Goal: Transaction & Acquisition: Book appointment/travel/reservation

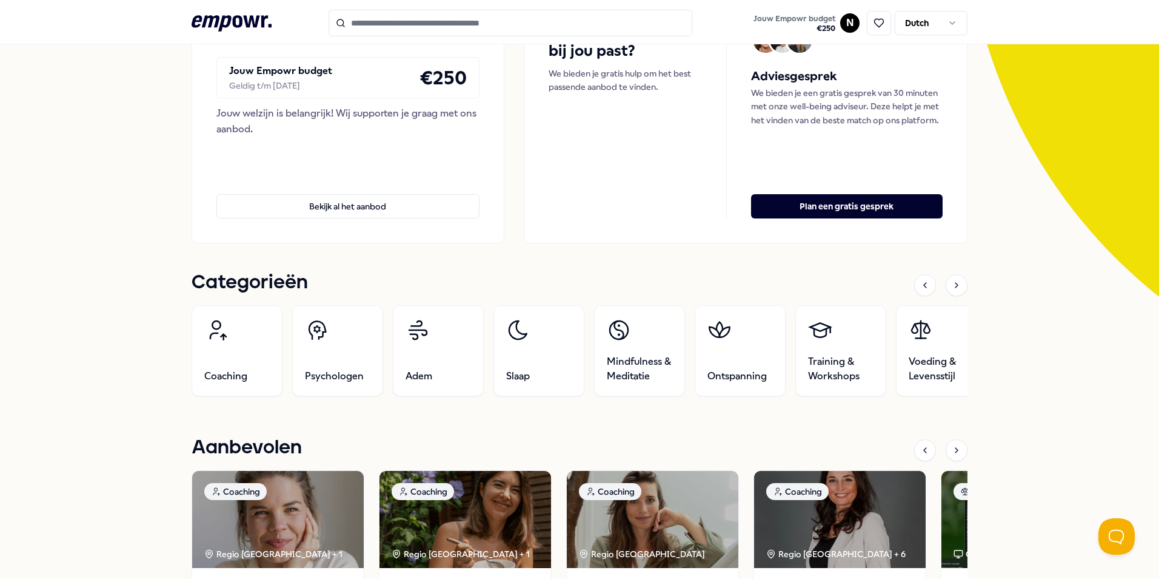
scroll to position [182, 0]
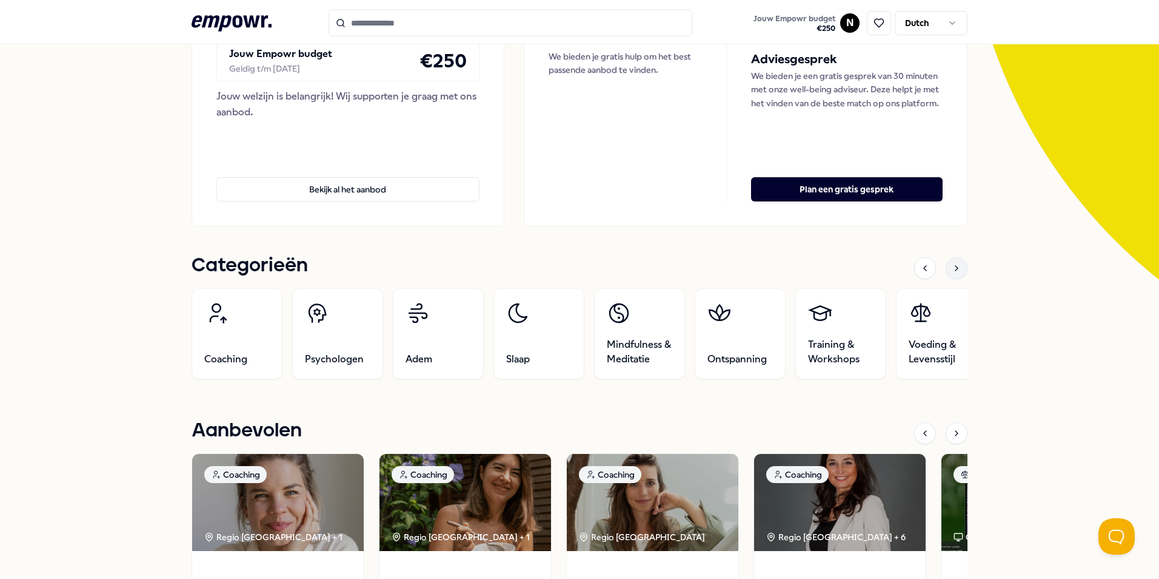
click at [954, 264] on icon at bounding box center [957, 268] width 10 height 10
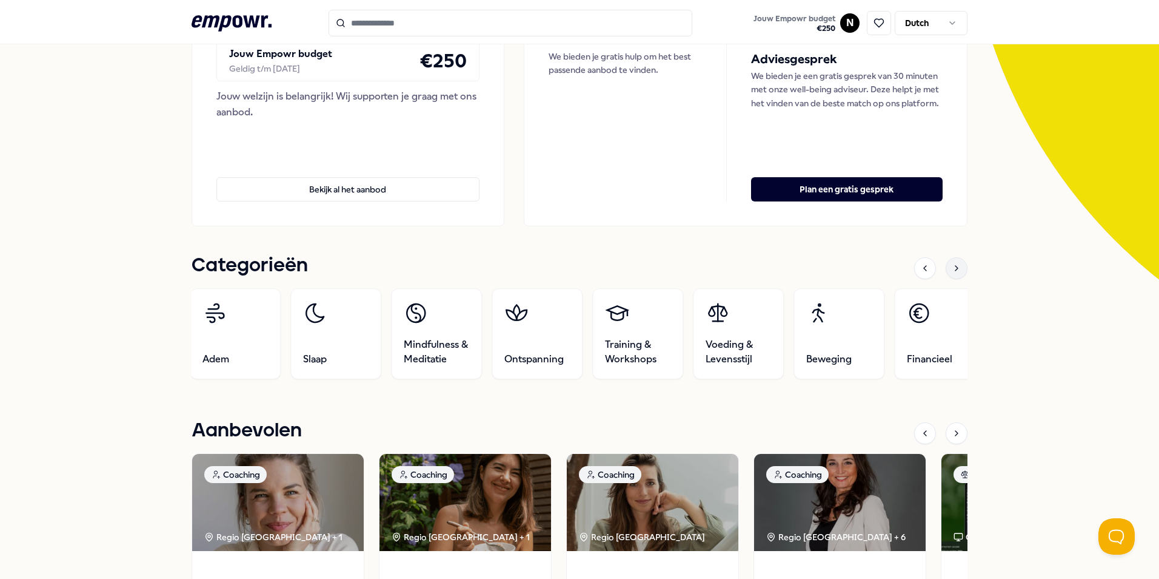
click at [954, 264] on icon at bounding box center [957, 268] width 10 height 10
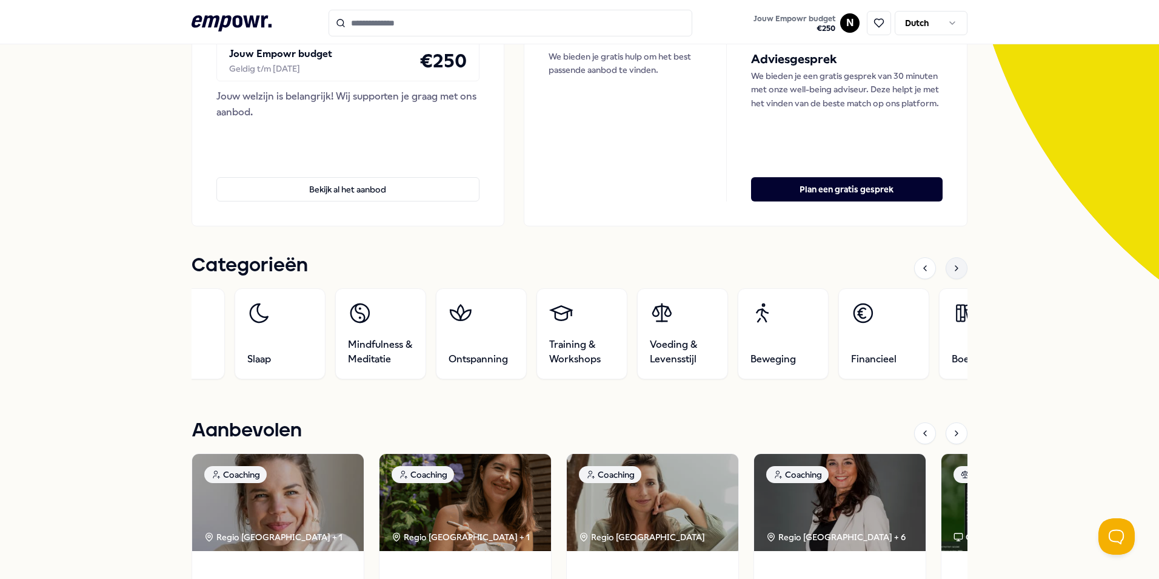
click at [954, 264] on icon at bounding box center [957, 268] width 10 height 10
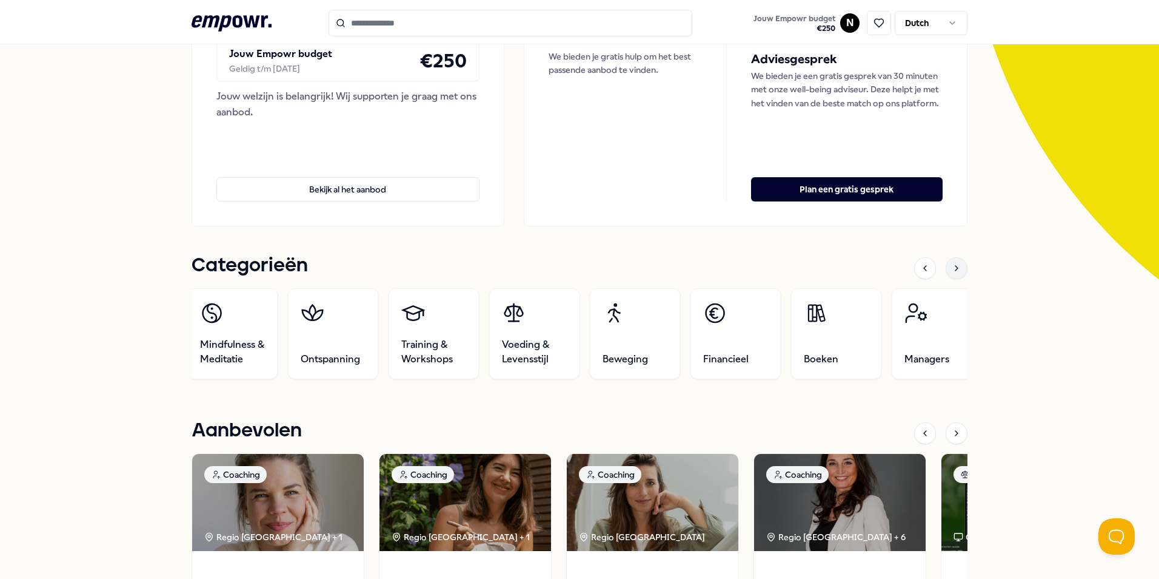
click at [954, 263] on icon at bounding box center [957, 268] width 10 height 10
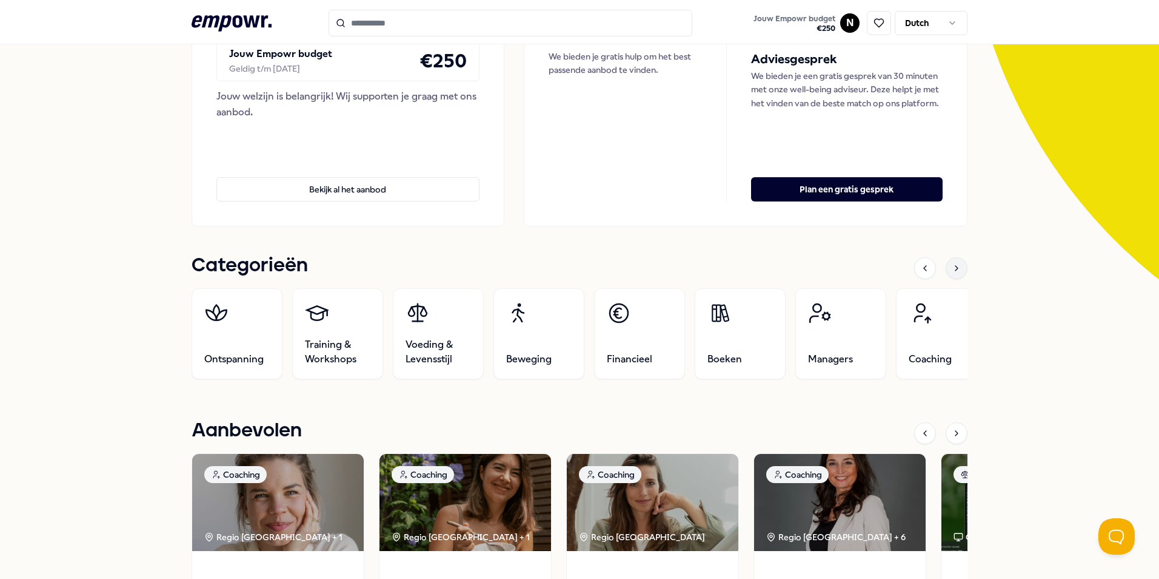
drag, startPoint x: 954, startPoint y: 263, endPoint x: 948, endPoint y: 269, distance: 7.7
click at [952, 268] on icon at bounding box center [957, 268] width 10 height 10
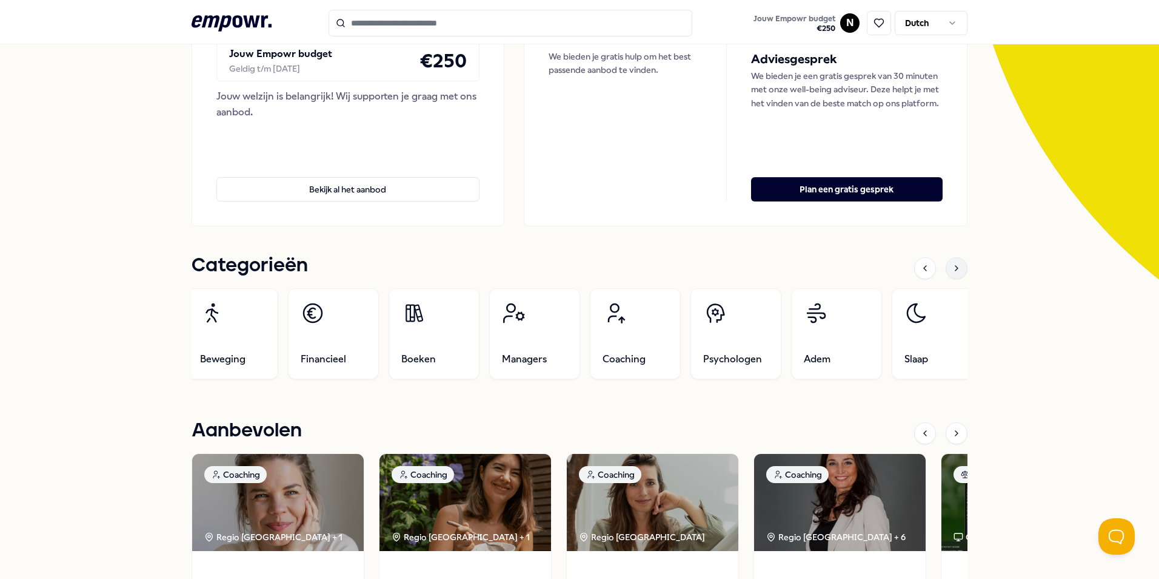
click at [952, 268] on icon at bounding box center [957, 268] width 10 height 10
click at [952, 267] on icon at bounding box center [957, 268] width 10 height 10
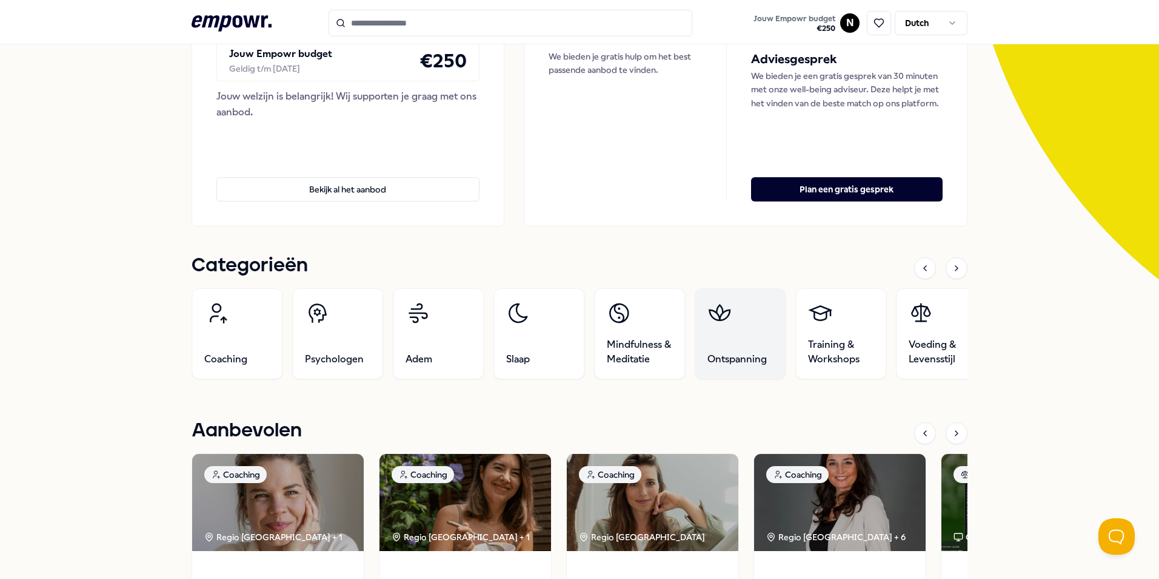
click at [755, 357] on span "Ontspanning" at bounding box center [737, 359] width 59 height 15
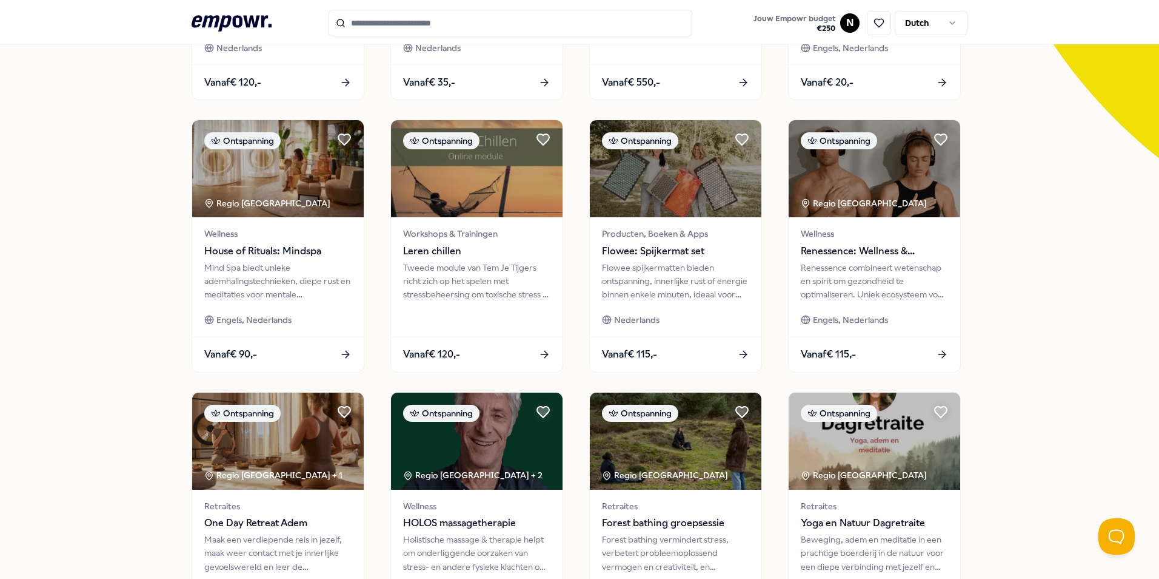
scroll to position [442, 0]
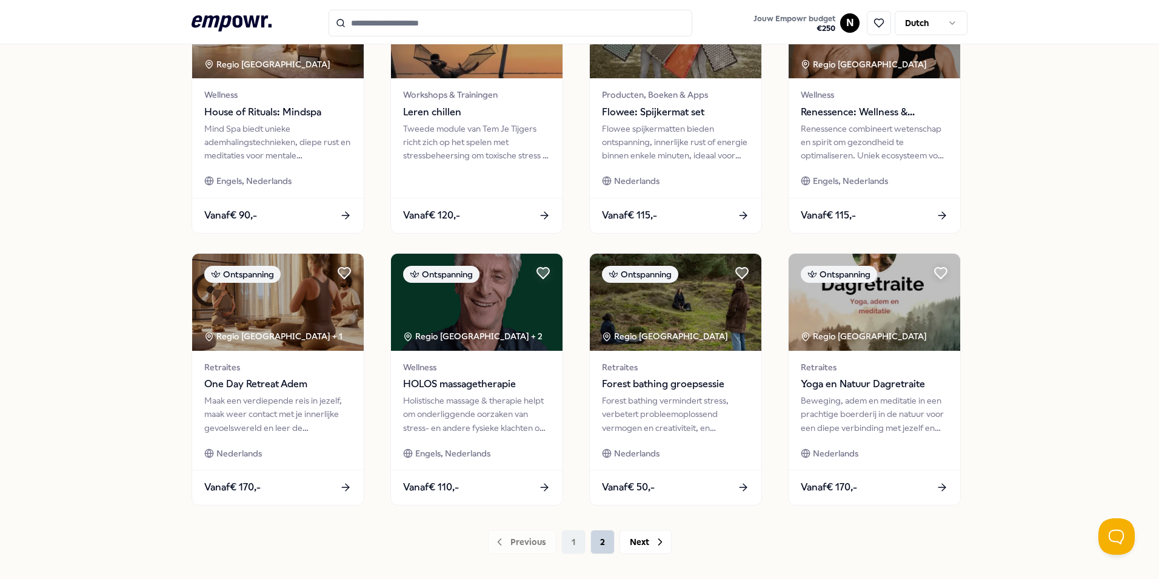
click at [605, 542] on button "2" at bounding box center [603, 541] width 24 height 24
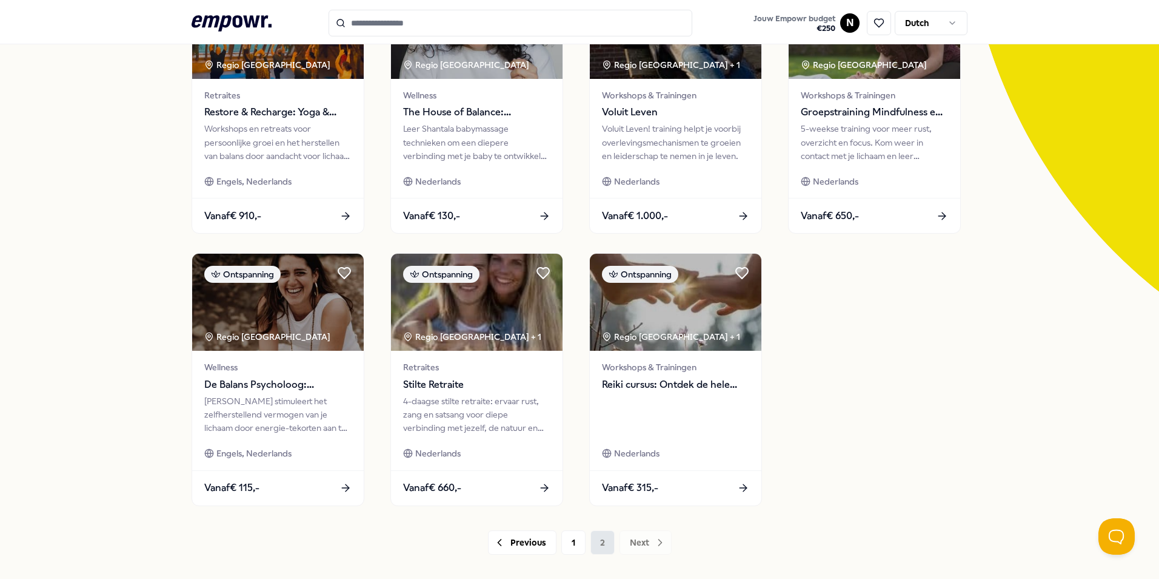
scroll to position [182, 0]
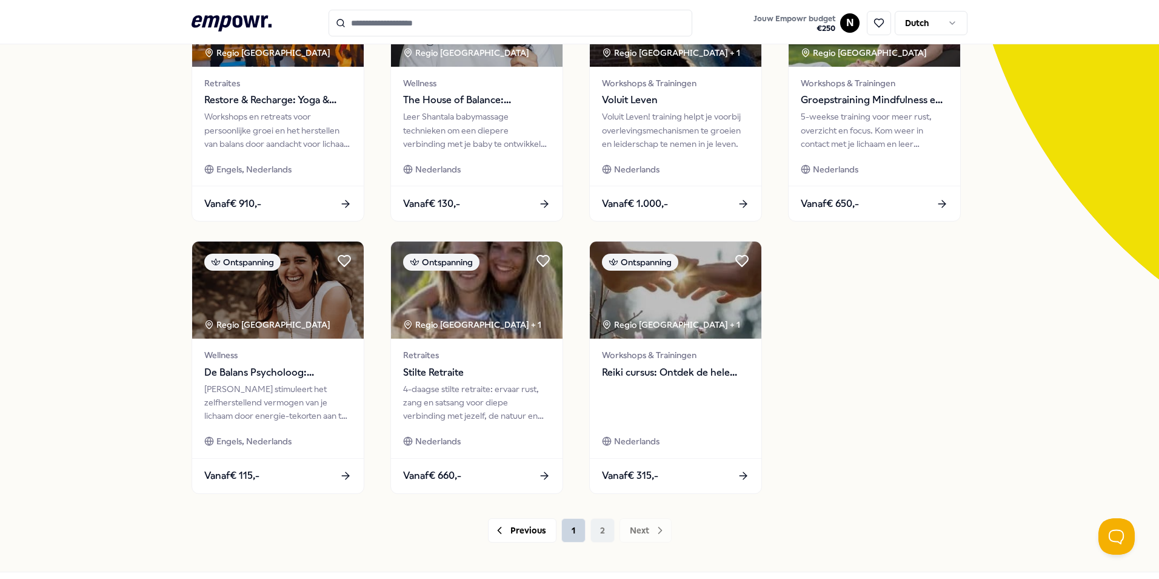
click at [580, 537] on button "1" at bounding box center [574, 530] width 24 height 24
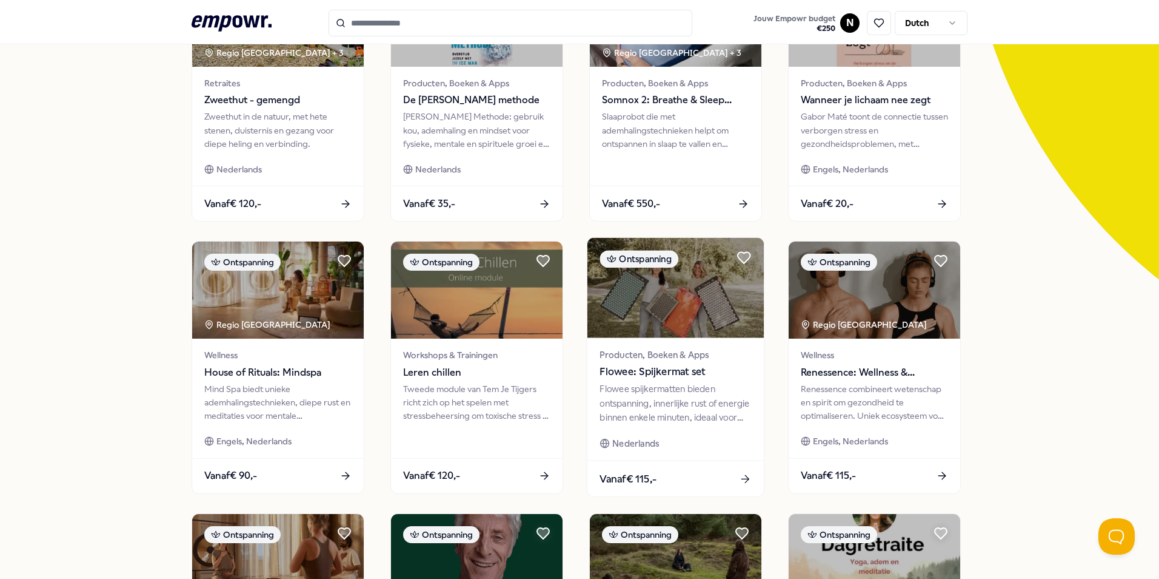
click at [649, 404] on div "Flowee spijkermatten bieden ontspanning, innerlijke rust of energie binnen enke…" at bounding box center [676, 403] width 152 height 42
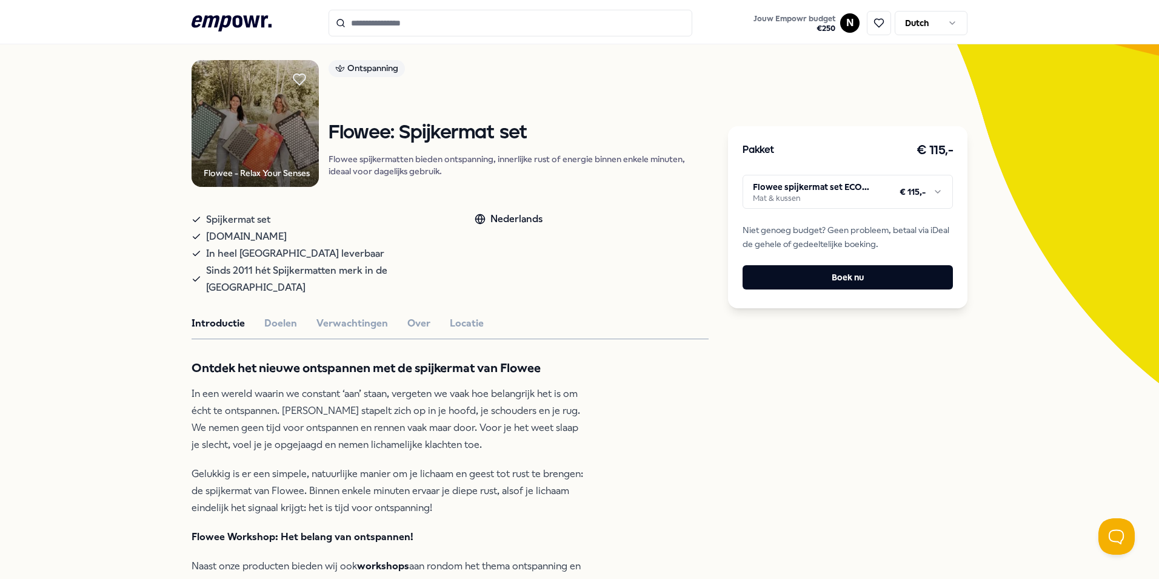
click at [221, 126] on img at bounding box center [255, 123] width 127 height 127
click at [931, 185] on html ".empowr-logo_svg__cls-1{fill:#03032f} Jouw Empowr budget € 250 N Dutch Alle cat…" at bounding box center [579, 289] width 1159 height 579
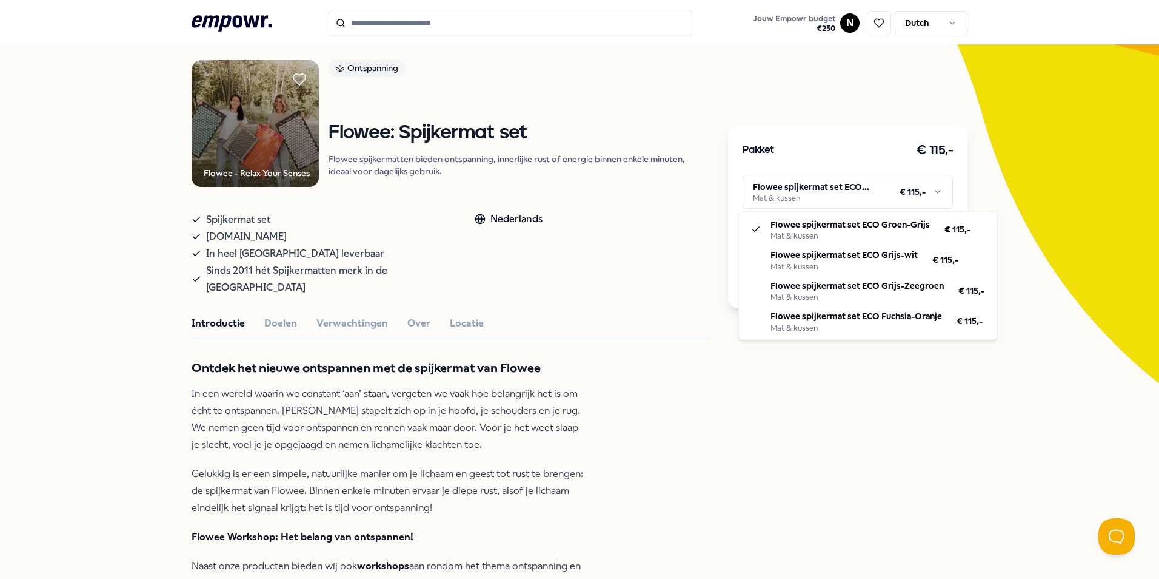
click at [642, 277] on html ".empowr-logo_svg__cls-1{fill:#03032f} Jouw Empowr budget € 250 N Dutch Alle cat…" at bounding box center [579, 289] width 1159 height 579
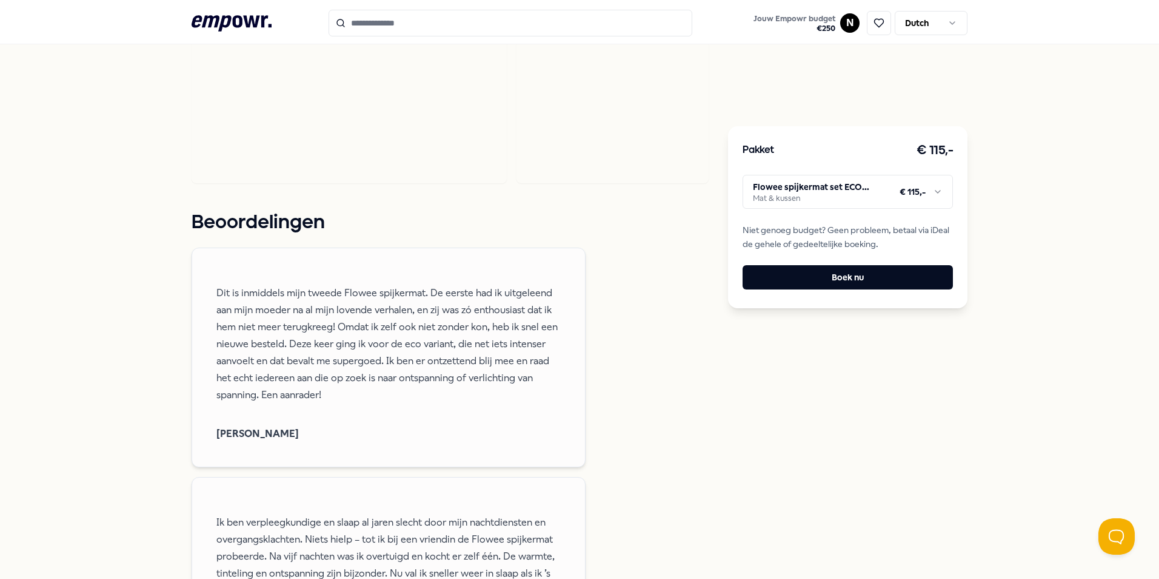
scroll to position [1170, 0]
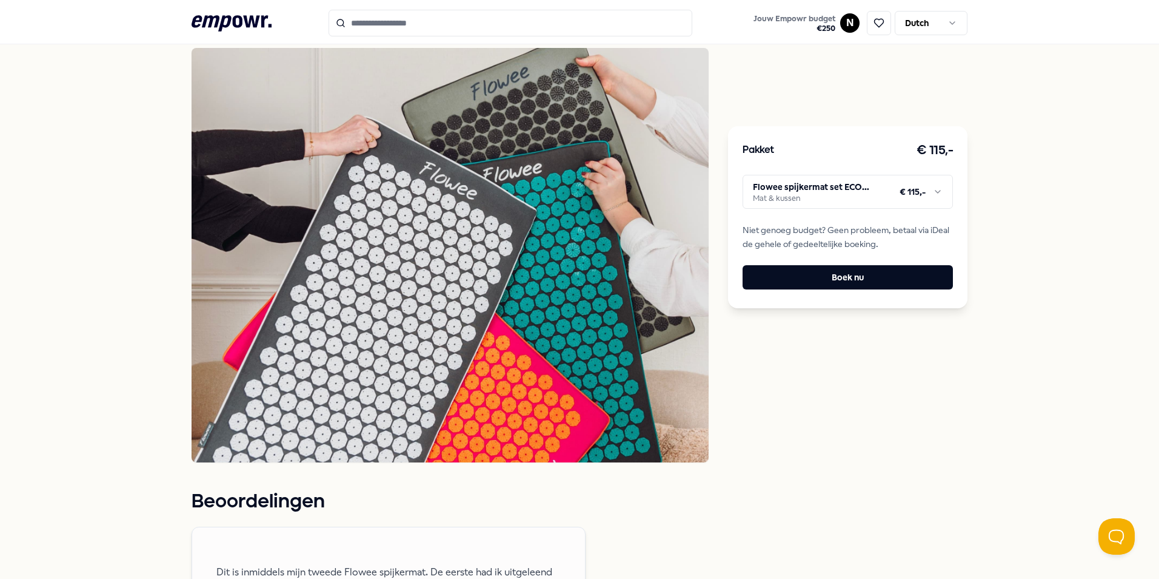
click at [289, 304] on img at bounding box center [450, 255] width 517 height 414
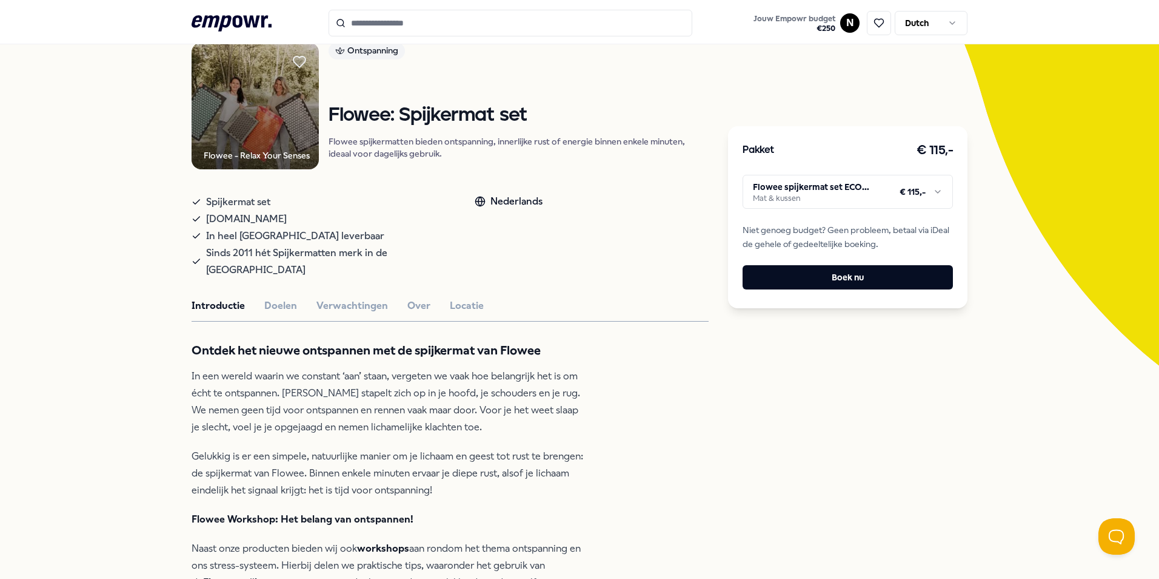
scroll to position [78, 0]
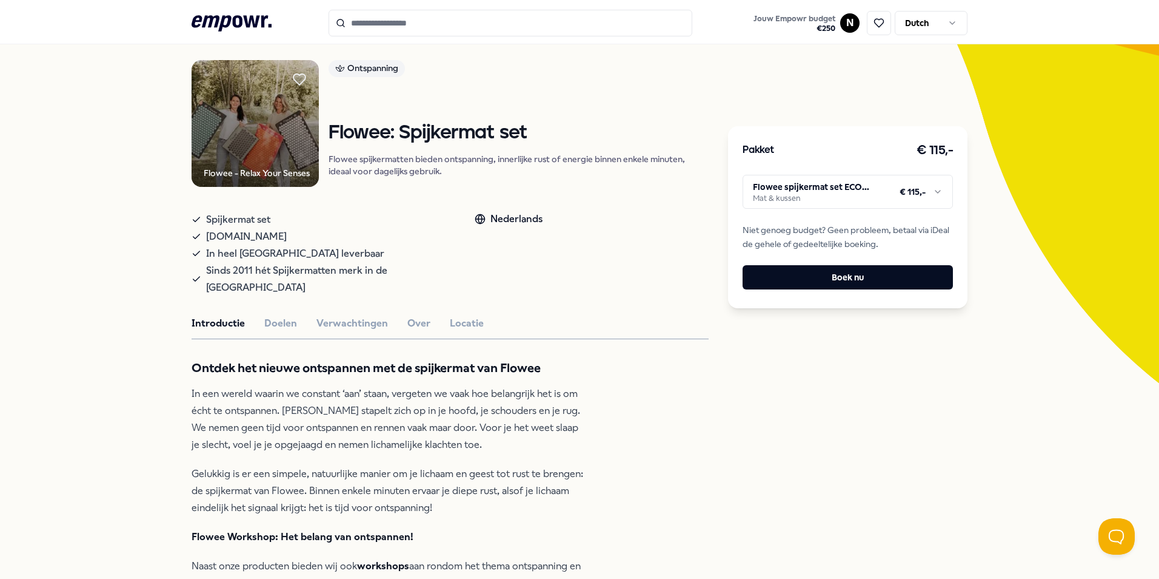
click at [279, 315] on button "Doelen" at bounding box center [280, 323] width 33 height 16
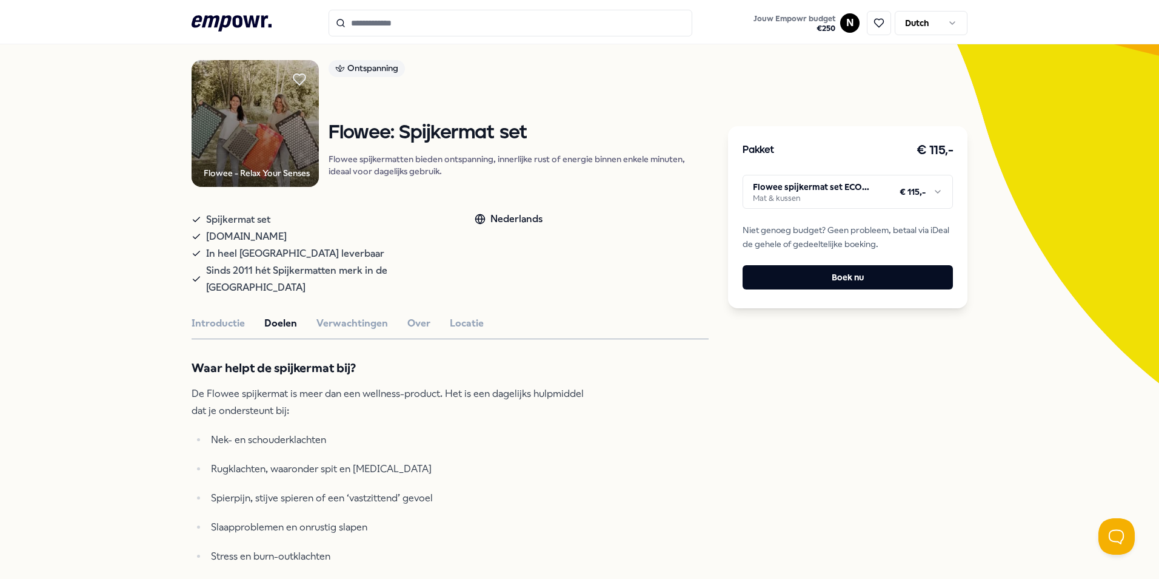
scroll to position [260, 0]
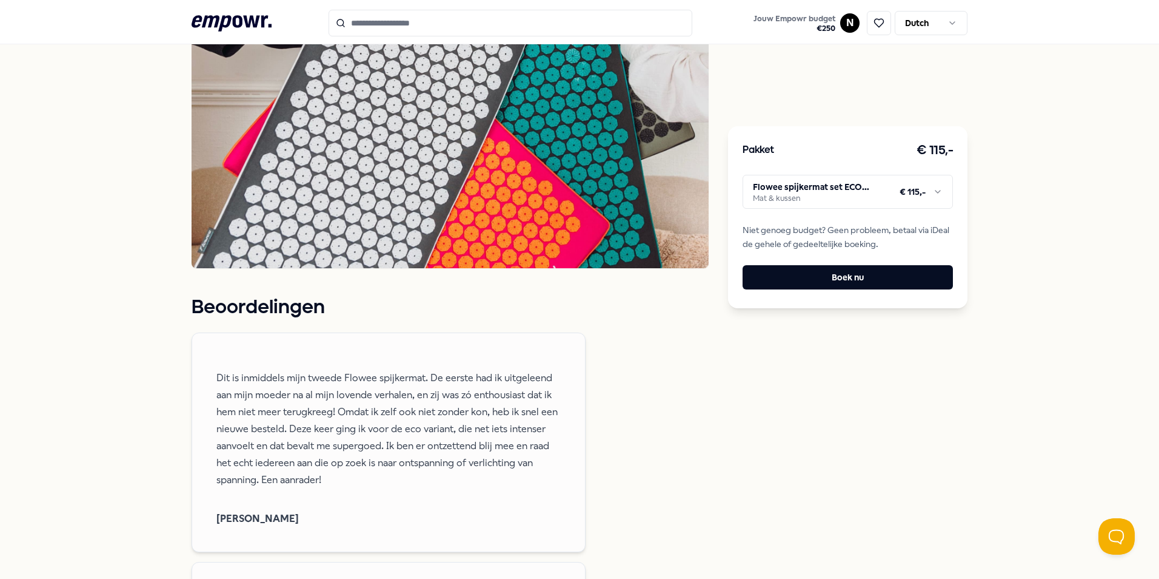
click at [380, 192] on img at bounding box center [450, 61] width 517 height 414
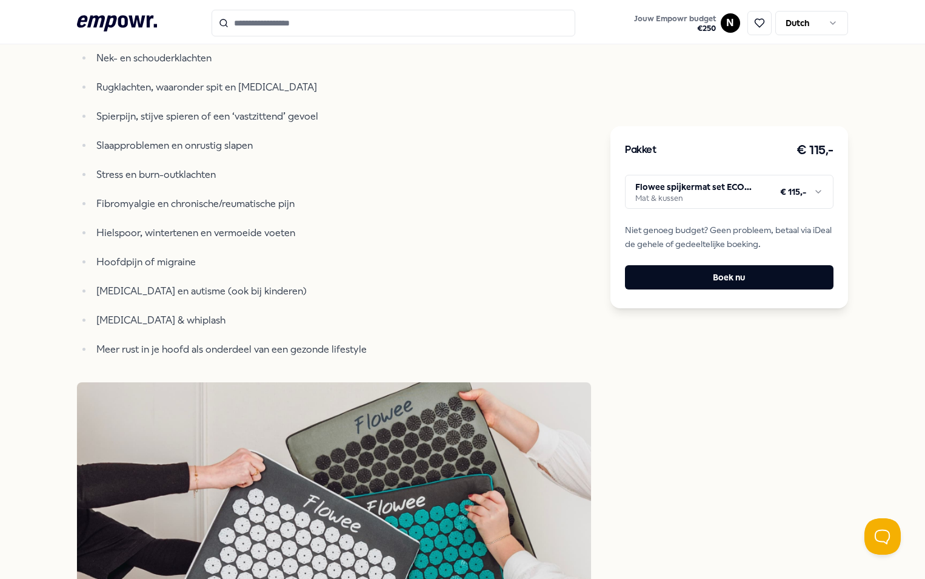
scroll to position [442, 0]
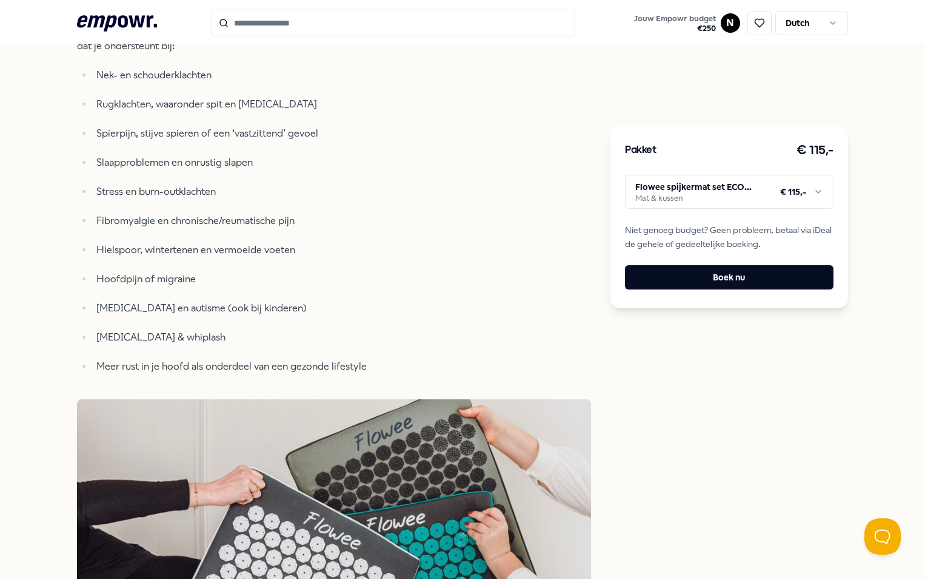
click at [740, 193] on html ".empowr-logo_svg__cls-1{fill:#03032f} Jouw Empowr budget € 250 N Dutch Alle cat…" at bounding box center [462, 289] width 925 height 579
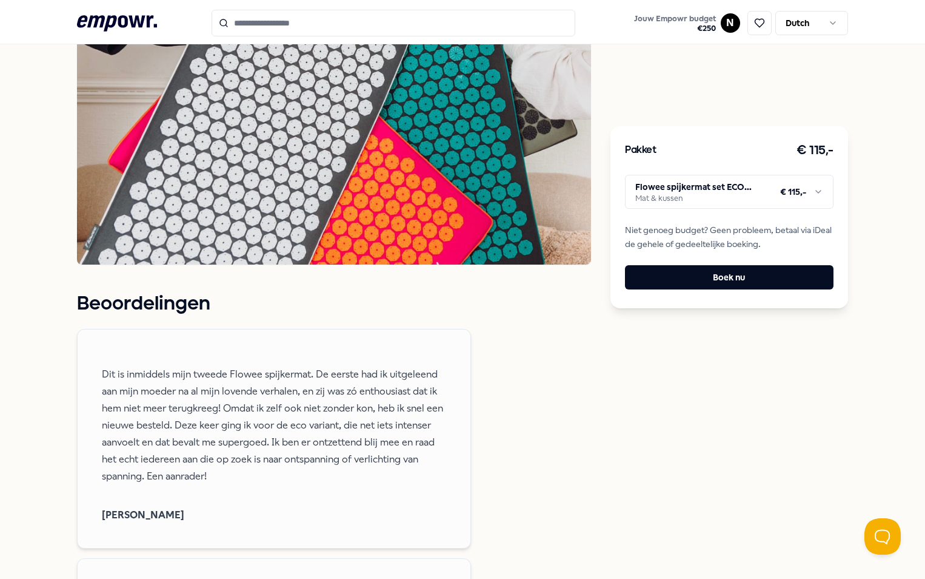
scroll to position [806, 0]
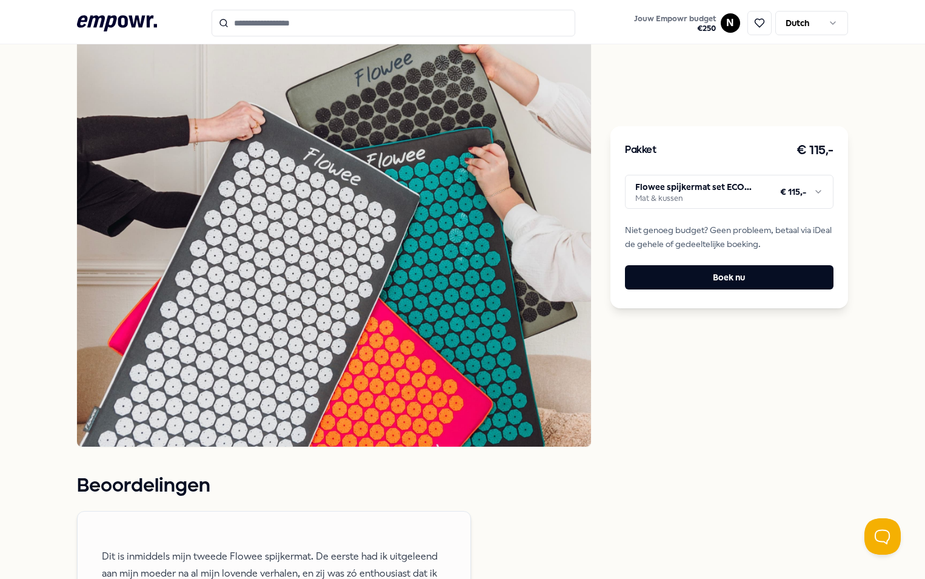
click at [682, 198] on html ".empowr-logo_svg__cls-1{fill:#03032f} Jouw Empowr budget € 250 N Dutch Alle cat…" at bounding box center [462, 289] width 925 height 579
click at [736, 280] on button "Boek nu" at bounding box center [729, 277] width 209 height 24
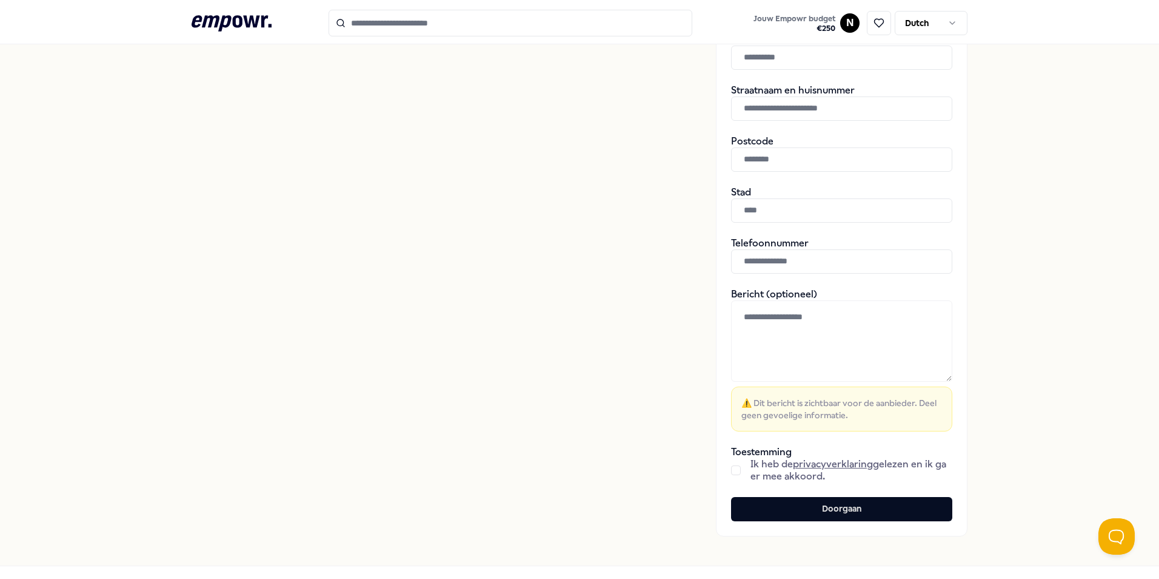
scroll to position [366, 0]
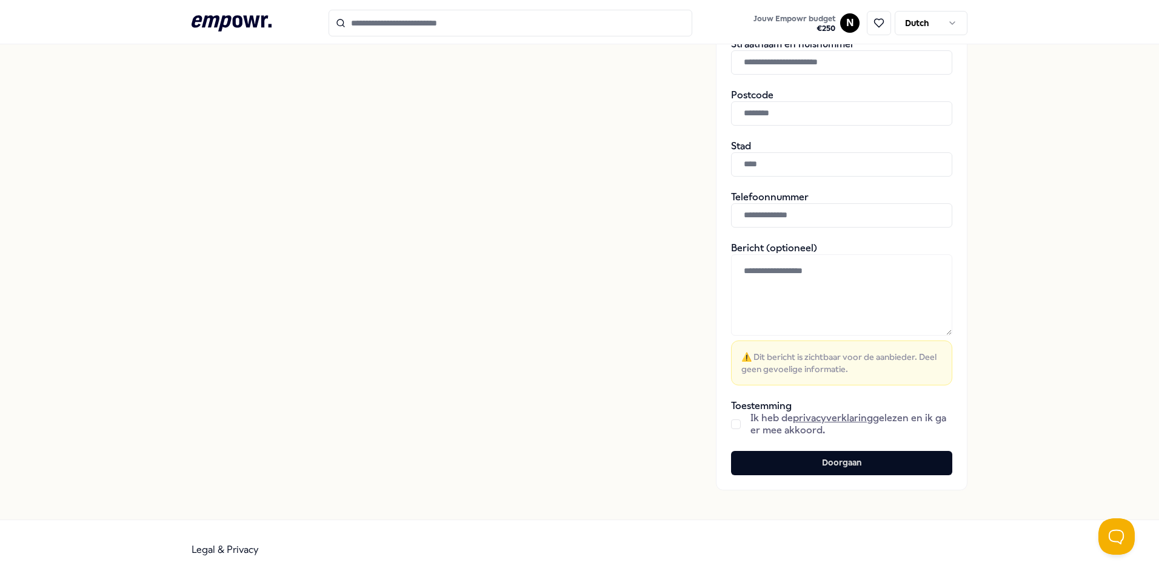
drag, startPoint x: 712, startPoint y: 90, endPoint x: 577, endPoint y: 184, distance: 164.3
click at [577, 184] on div "Bevestig je bestelling Bevestig je boekingsverzoek door je gegevens in te vulle…" at bounding box center [442, 98] width 500 height 783
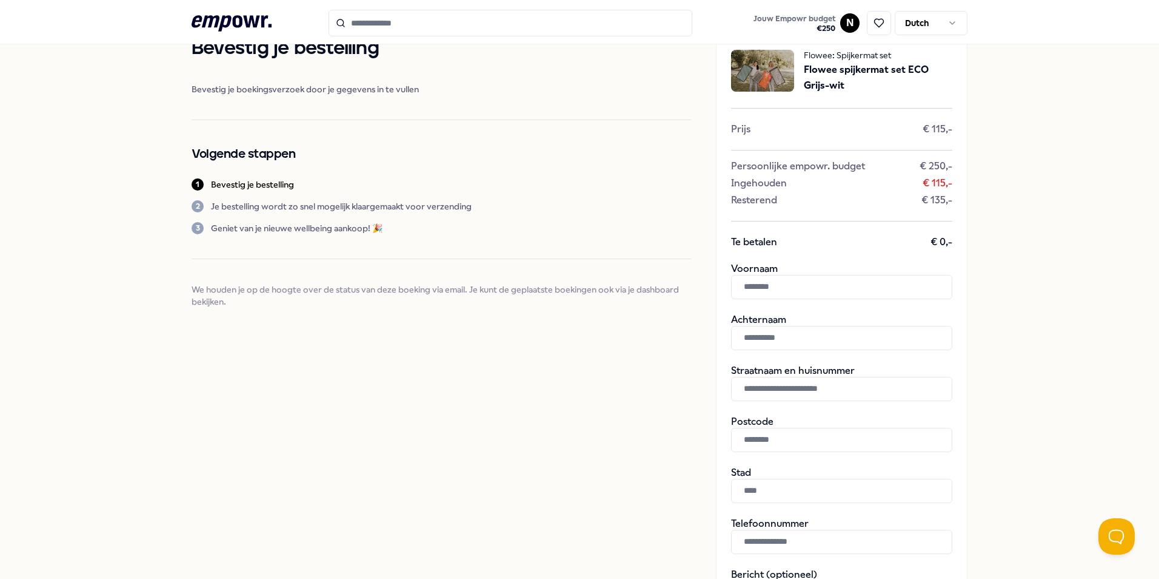
scroll to position [0, 0]
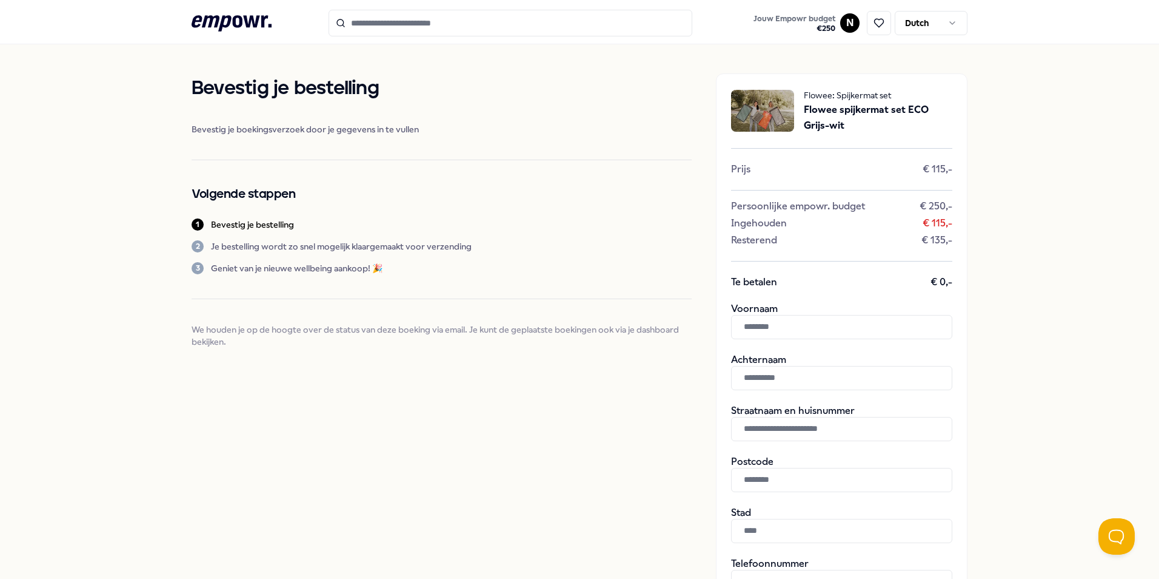
click at [233, 25] on icon at bounding box center [232, 23] width 80 height 16
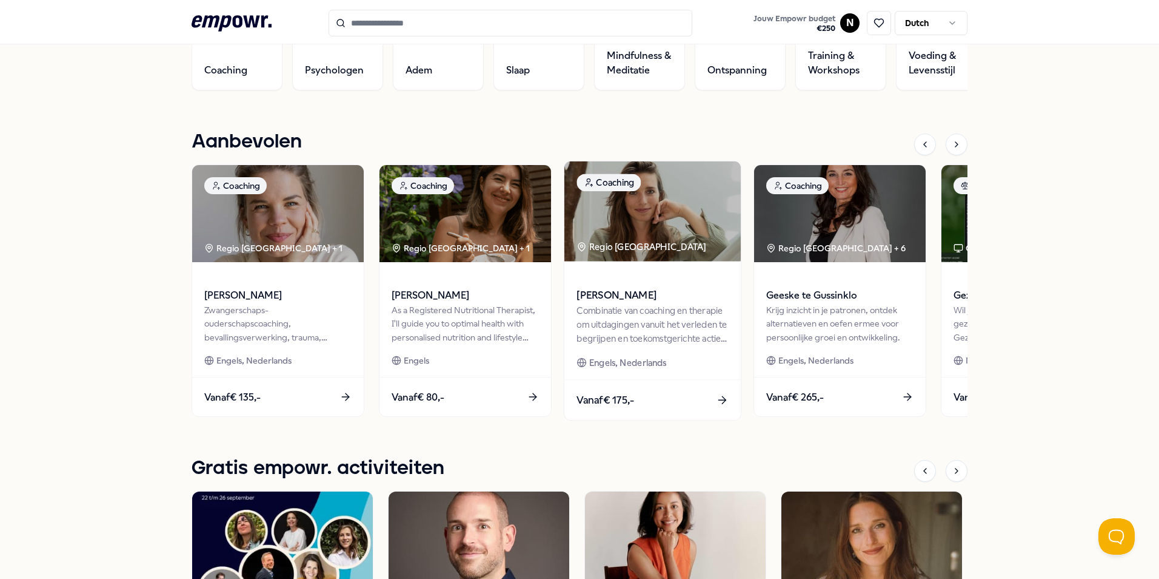
scroll to position [289, 0]
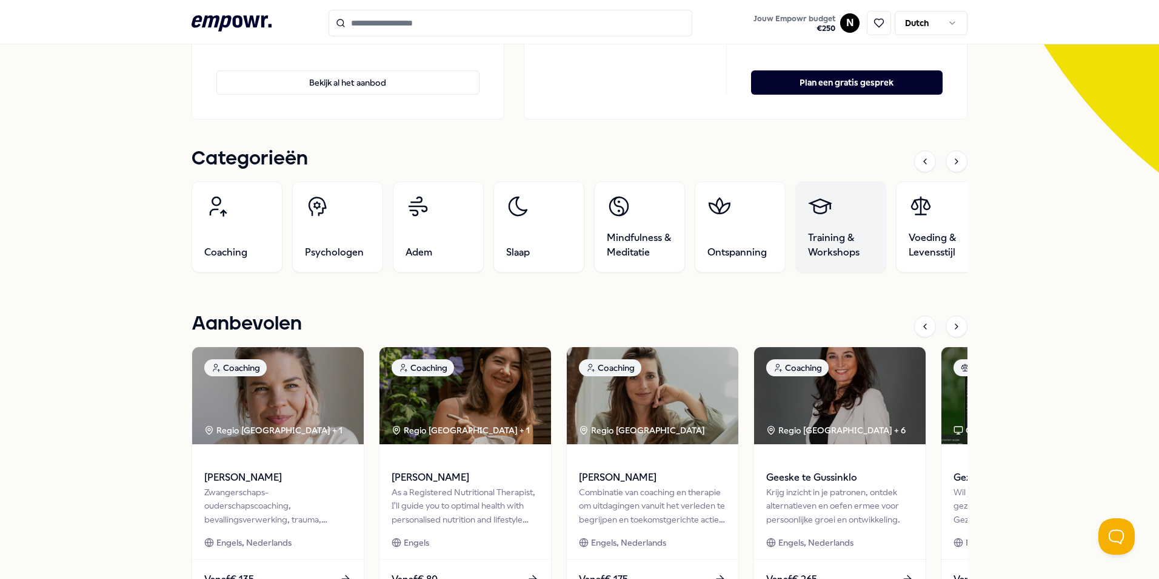
click at [847, 235] on span "Training & Workshops" at bounding box center [840, 244] width 65 height 29
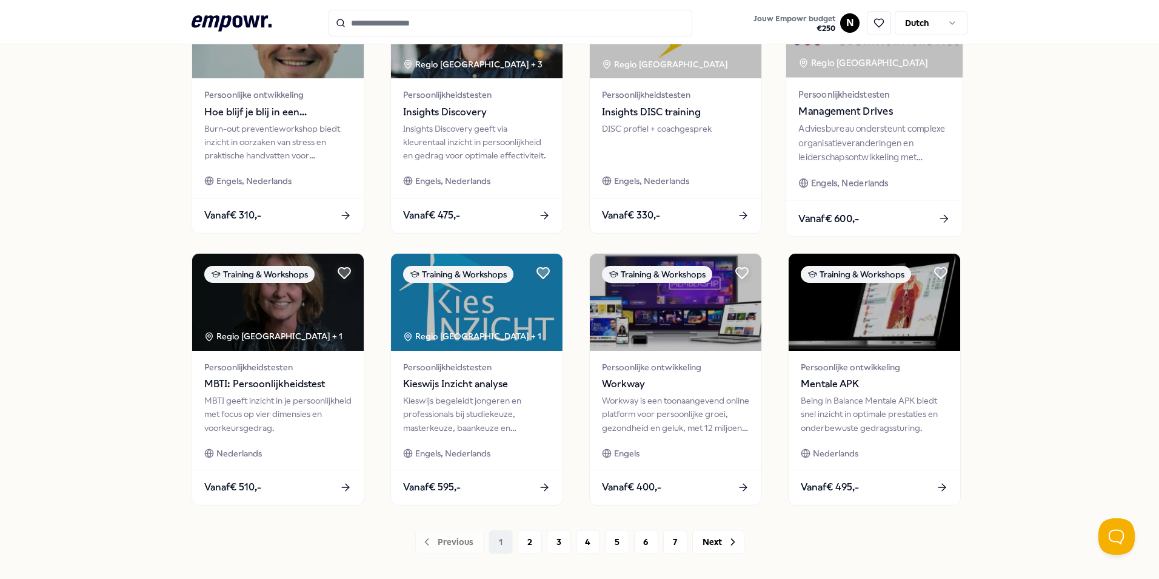
scroll to position [506, 0]
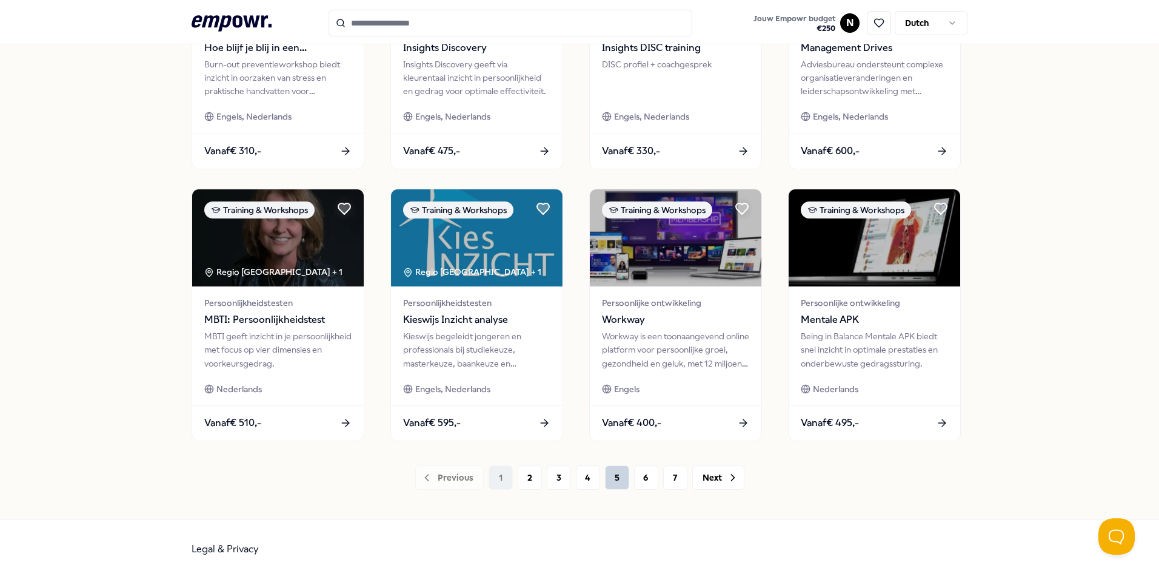
click at [614, 478] on button "5" at bounding box center [617, 477] width 24 height 24
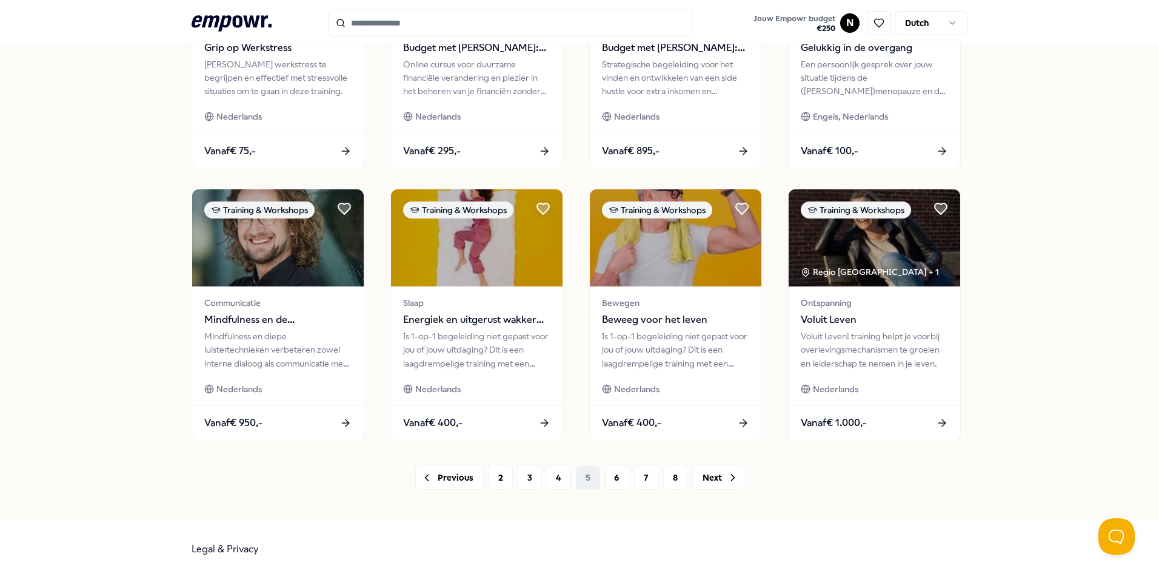
click at [583, 478] on div "Previous 2 3 4 5 6 7 8 Next" at bounding box center [580, 477] width 776 height 24
click at [559, 483] on button "4" at bounding box center [559, 477] width 24 height 24
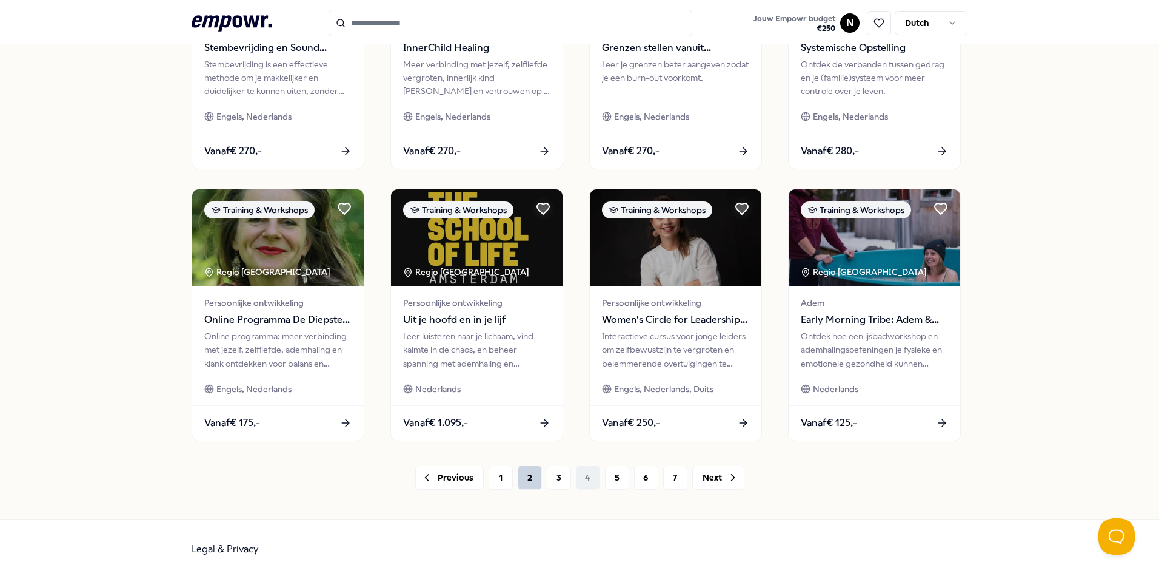
click at [535, 481] on button "2" at bounding box center [530, 477] width 24 height 24
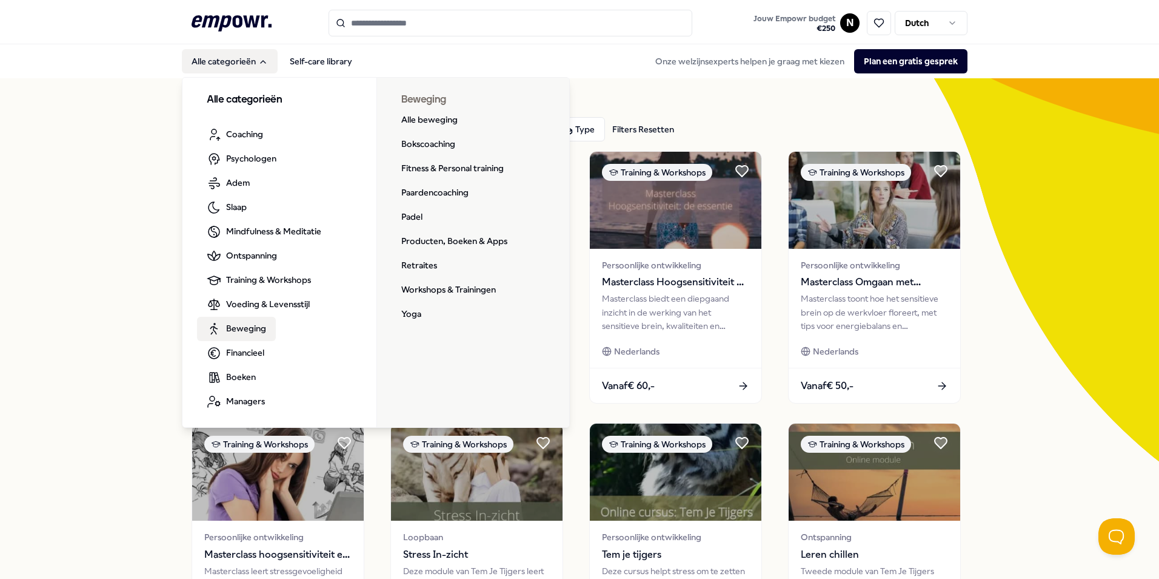
click at [270, 321] on link "Beweging" at bounding box center [236, 329] width 79 height 24
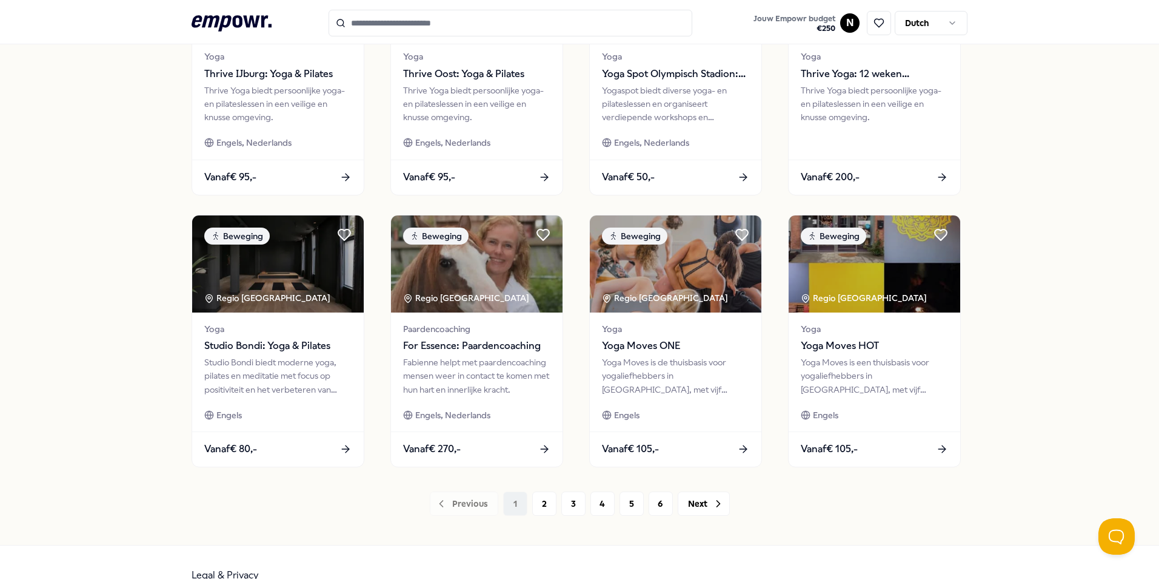
scroll to position [506, 0]
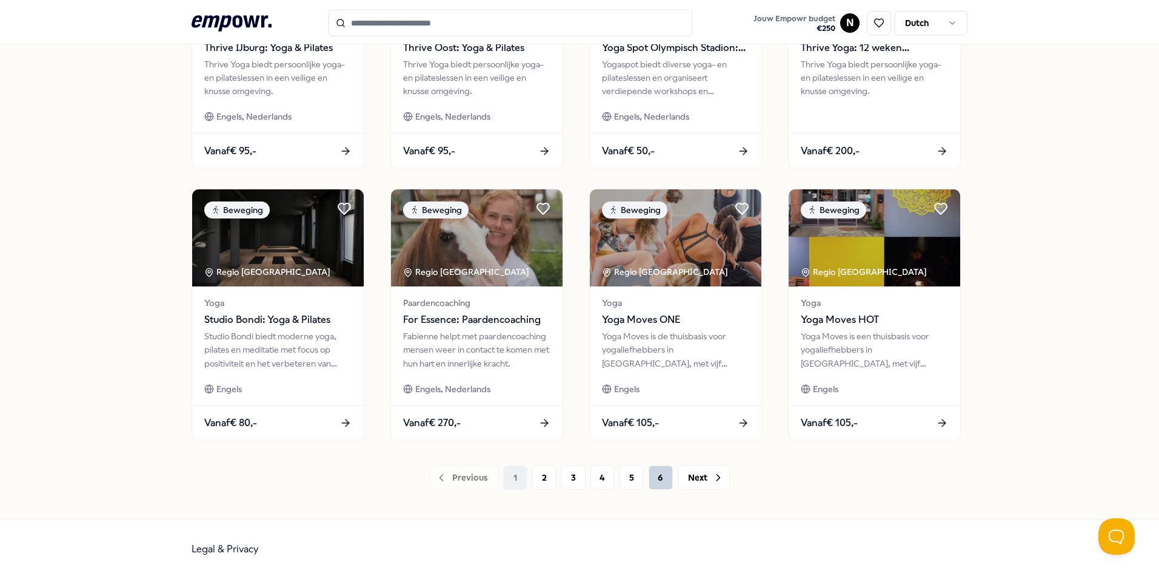
click at [663, 486] on button "6" at bounding box center [661, 477] width 24 height 24
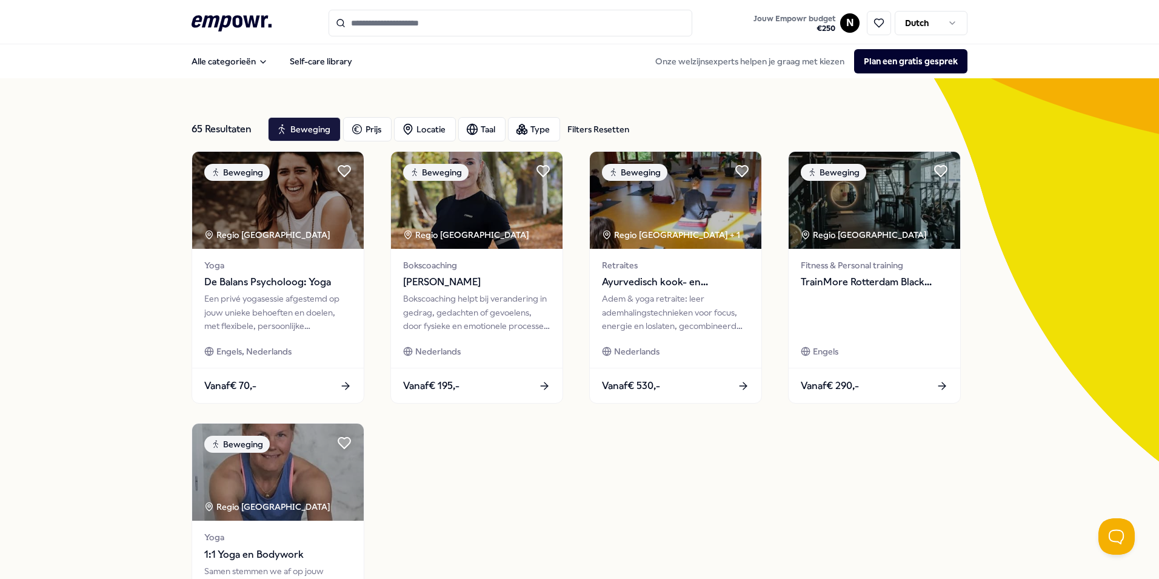
scroll to position [182, 0]
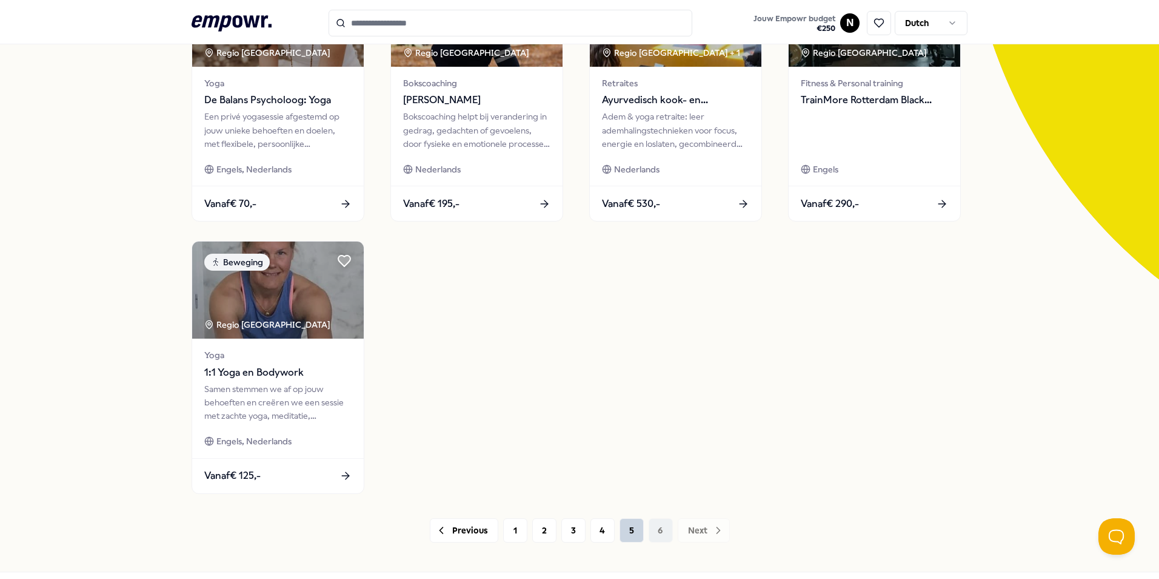
click at [625, 523] on button "5" at bounding box center [632, 530] width 24 height 24
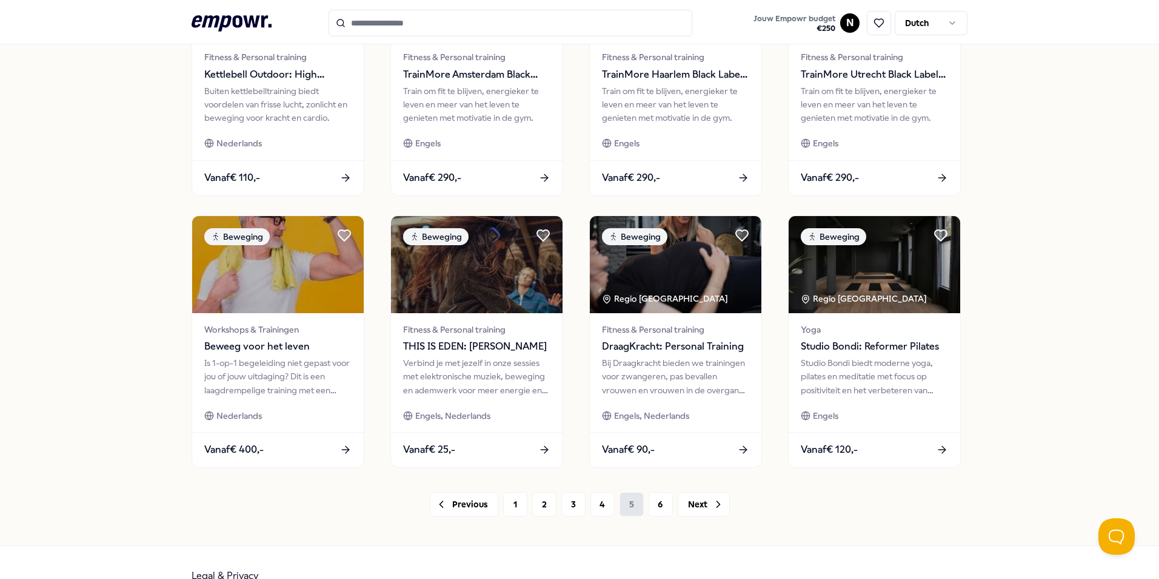
scroll to position [506, 0]
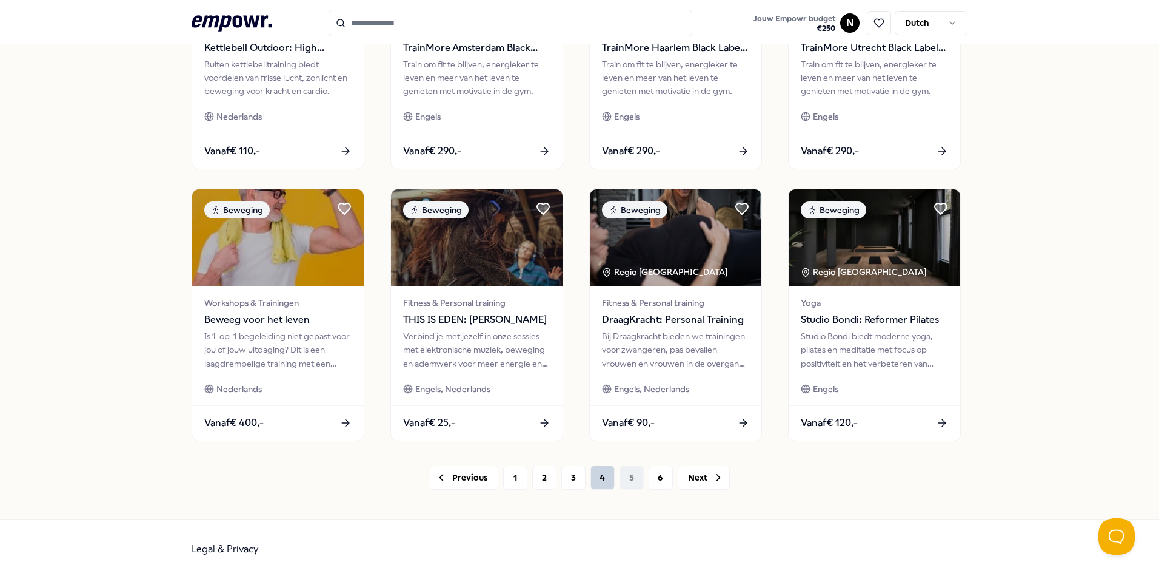
click at [600, 481] on button "4" at bounding box center [603, 477] width 24 height 24
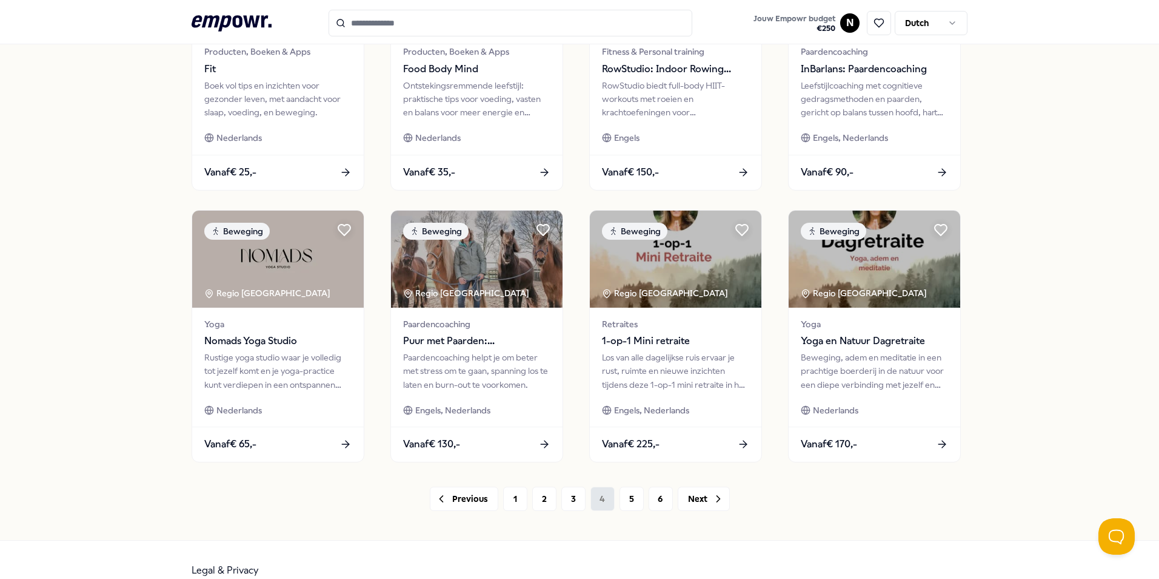
scroll to position [506, 0]
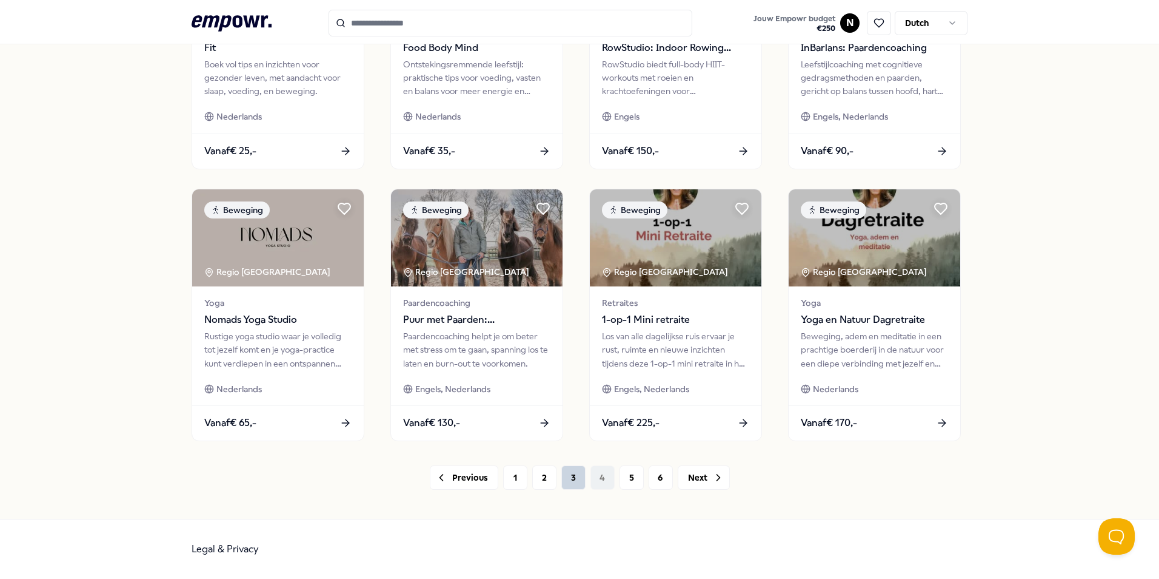
click at [569, 480] on button "3" at bounding box center [574, 477] width 24 height 24
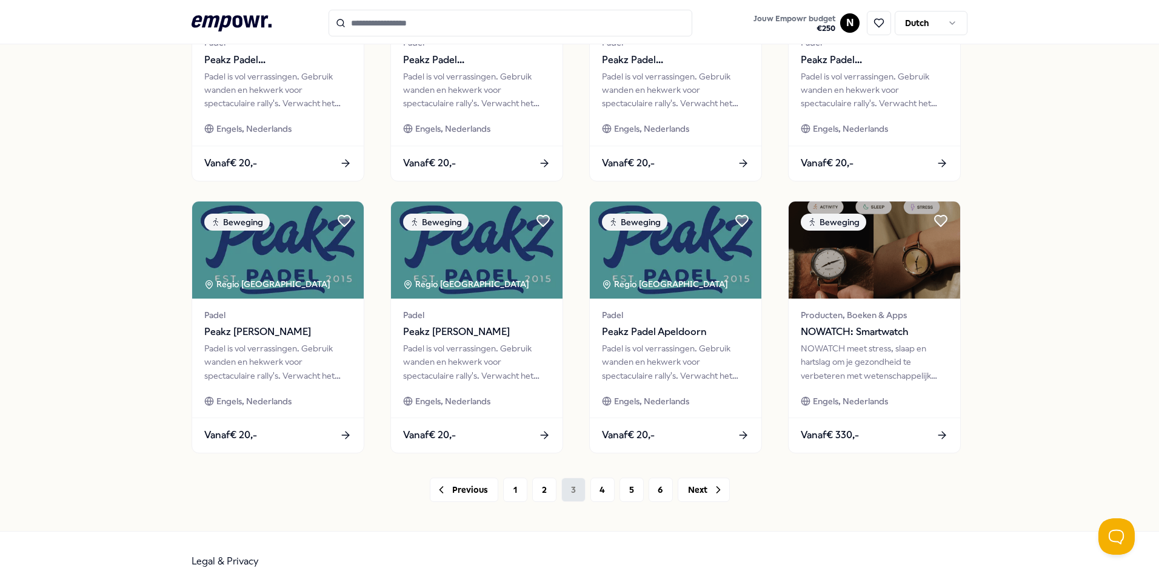
scroll to position [506, 0]
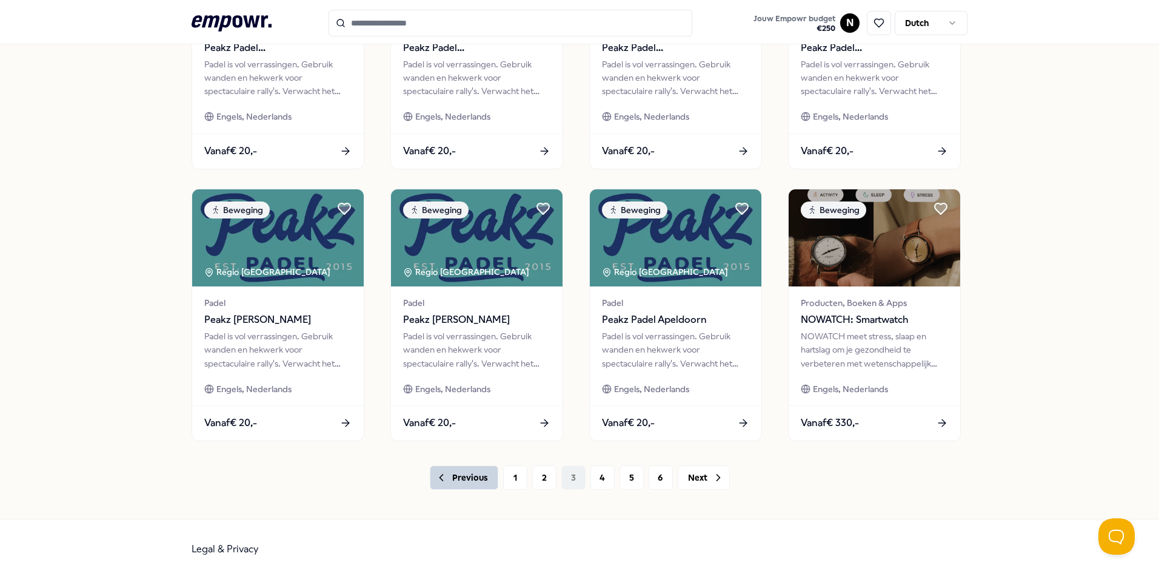
click at [483, 478] on button "Previous" at bounding box center [464, 477] width 69 height 24
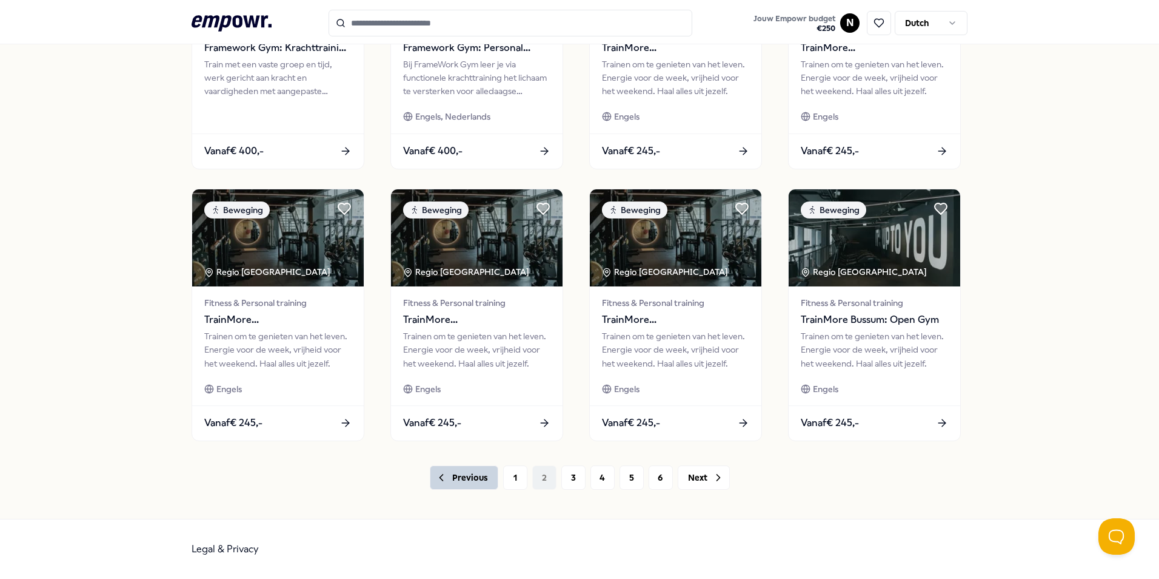
click at [465, 483] on button "Previous" at bounding box center [464, 477] width 69 height 24
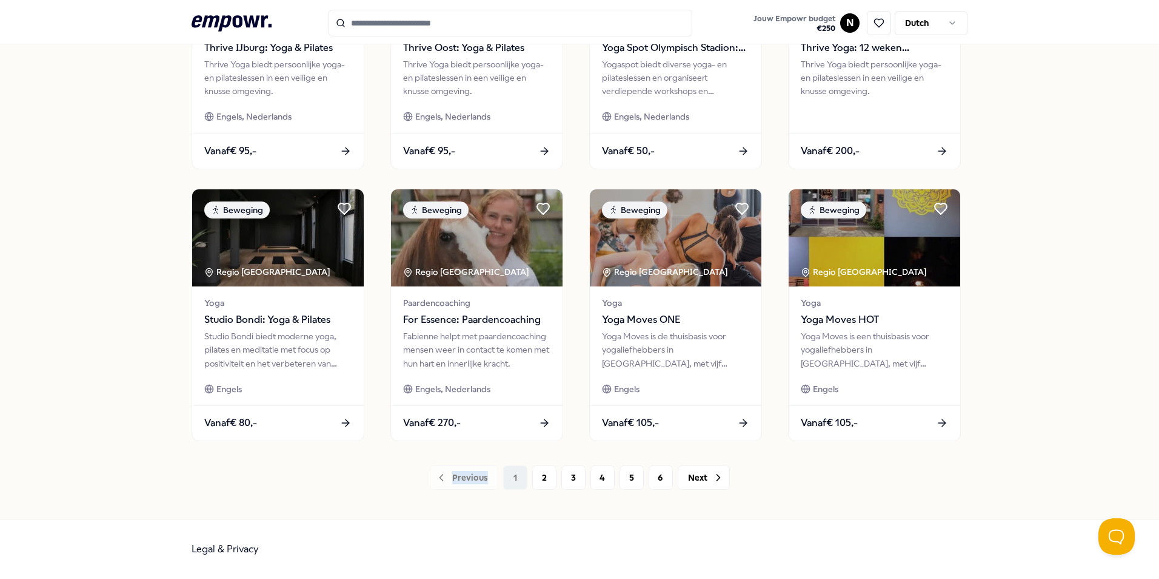
click at [465, 482] on div "Previous 1 2 3 4 5 6 Next" at bounding box center [580, 477] width 776 height 24
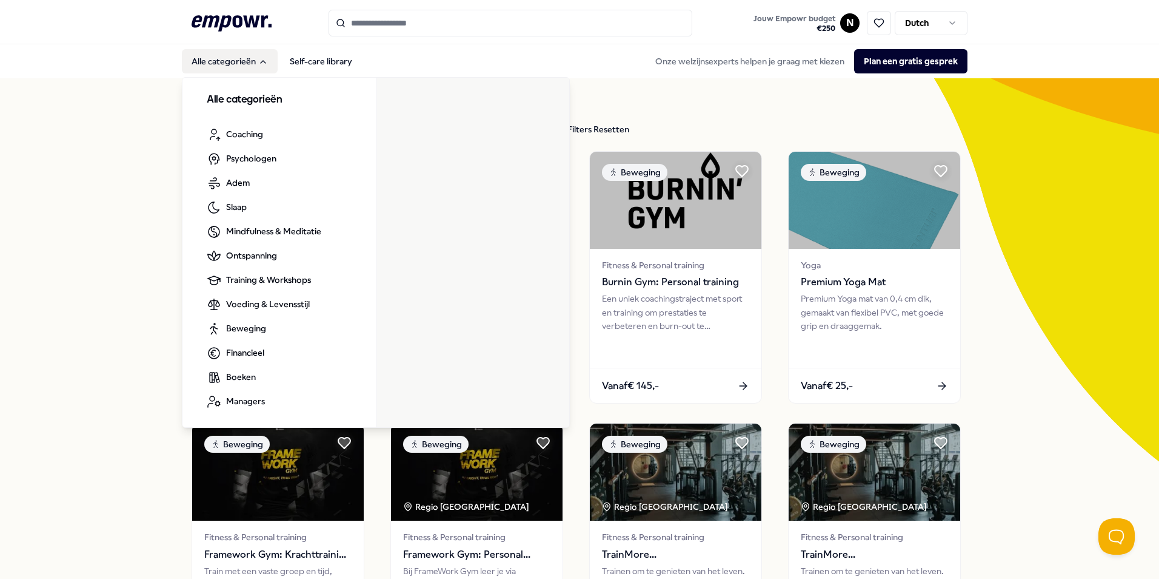
click at [213, 67] on button "Alle categorieën" at bounding box center [230, 61] width 96 height 24
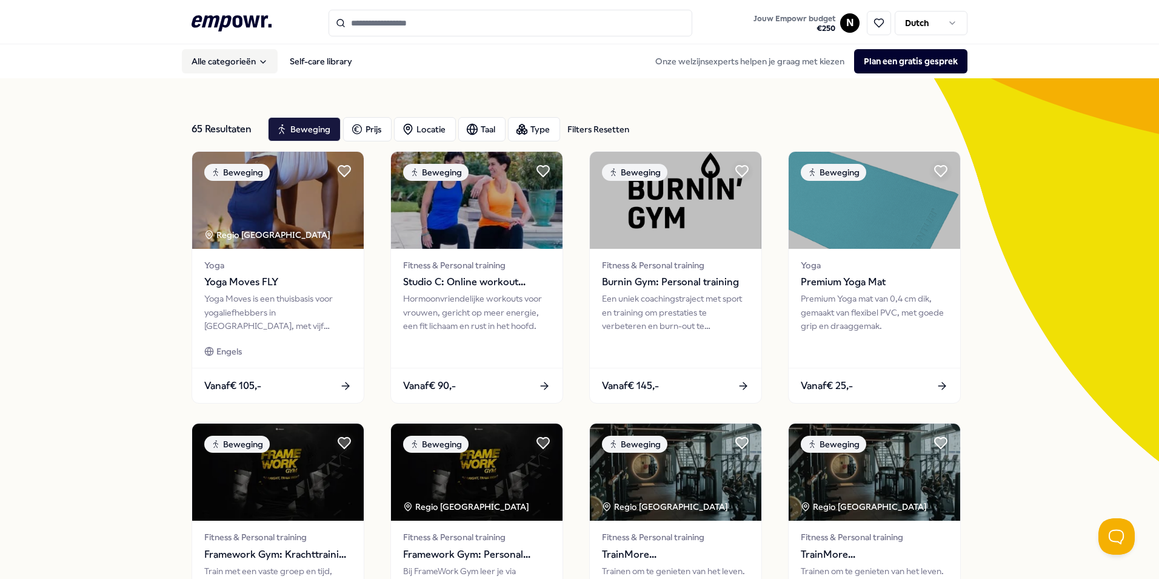
click at [213, 67] on button "Alle categorieën" at bounding box center [230, 61] width 96 height 24
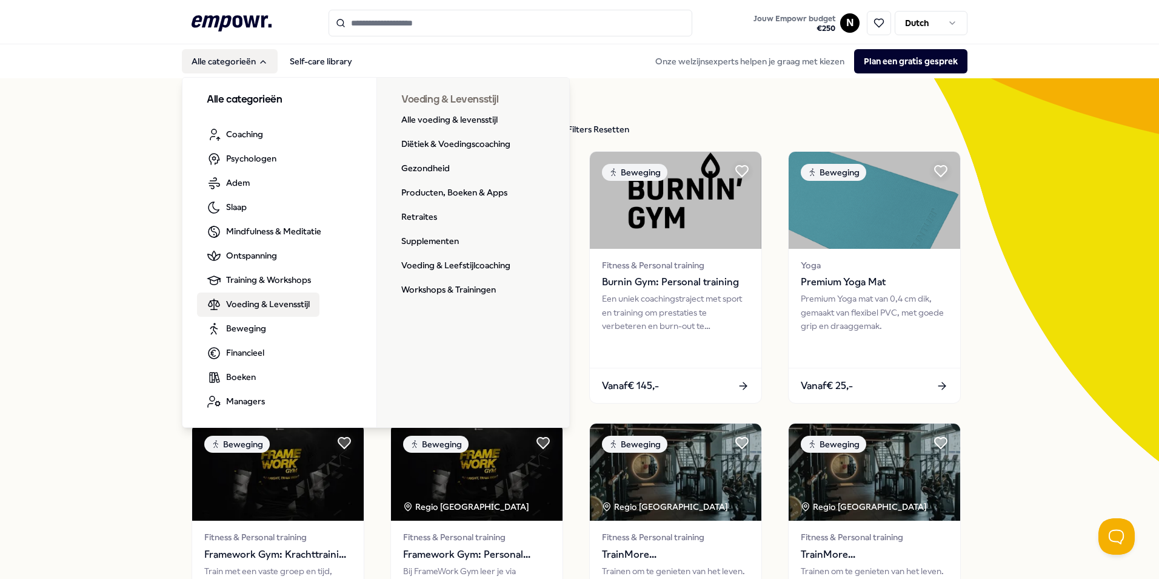
click at [269, 304] on span "Voeding & Levensstijl" at bounding box center [268, 303] width 84 height 13
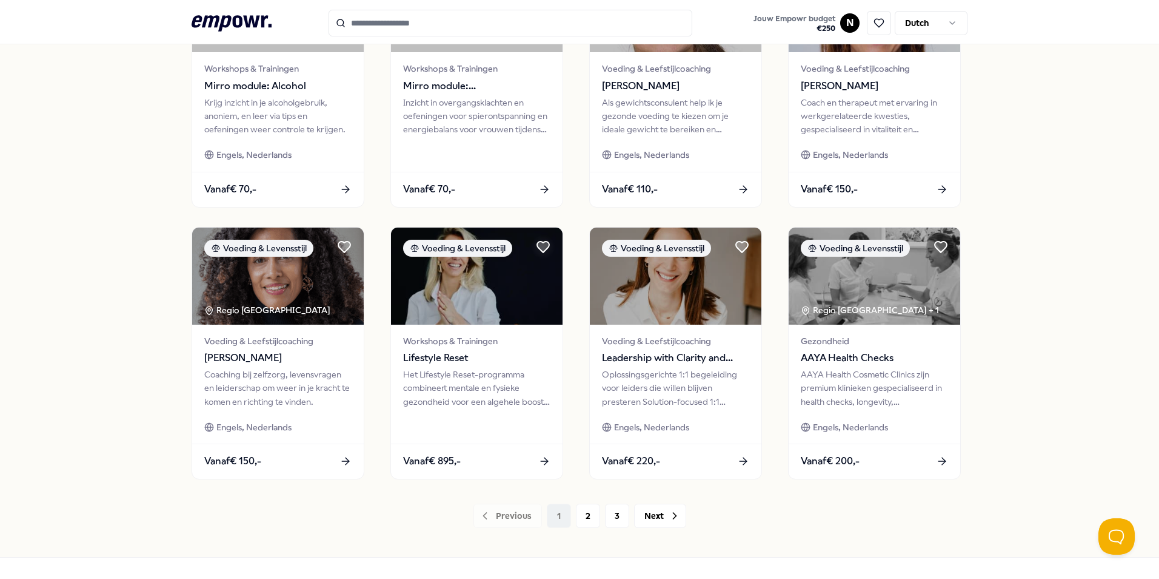
scroll to position [506, 0]
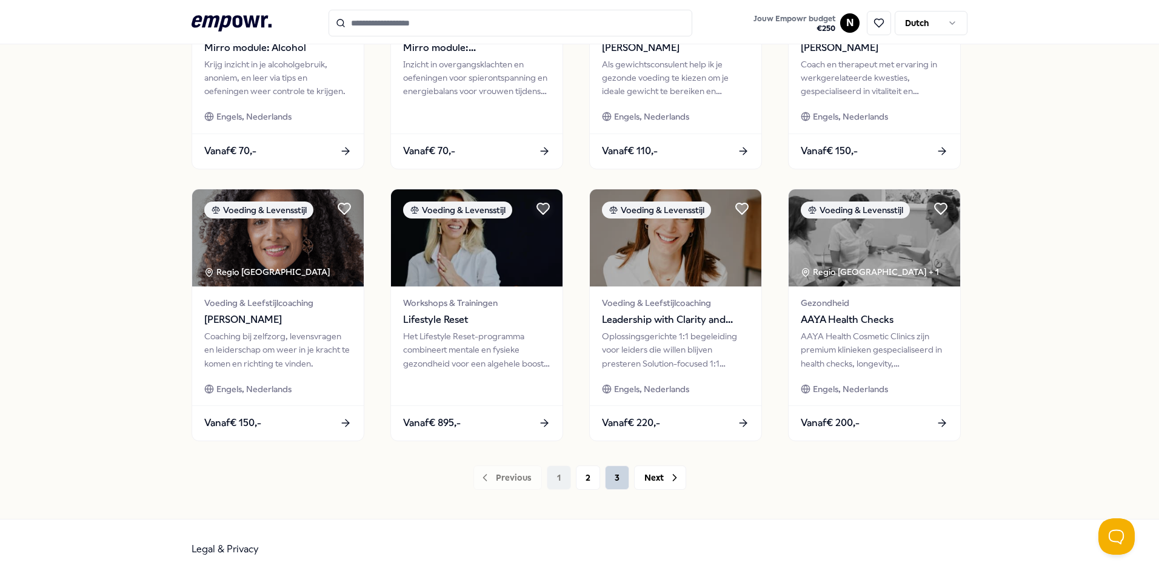
click at [609, 470] on button "3" at bounding box center [617, 477] width 24 height 24
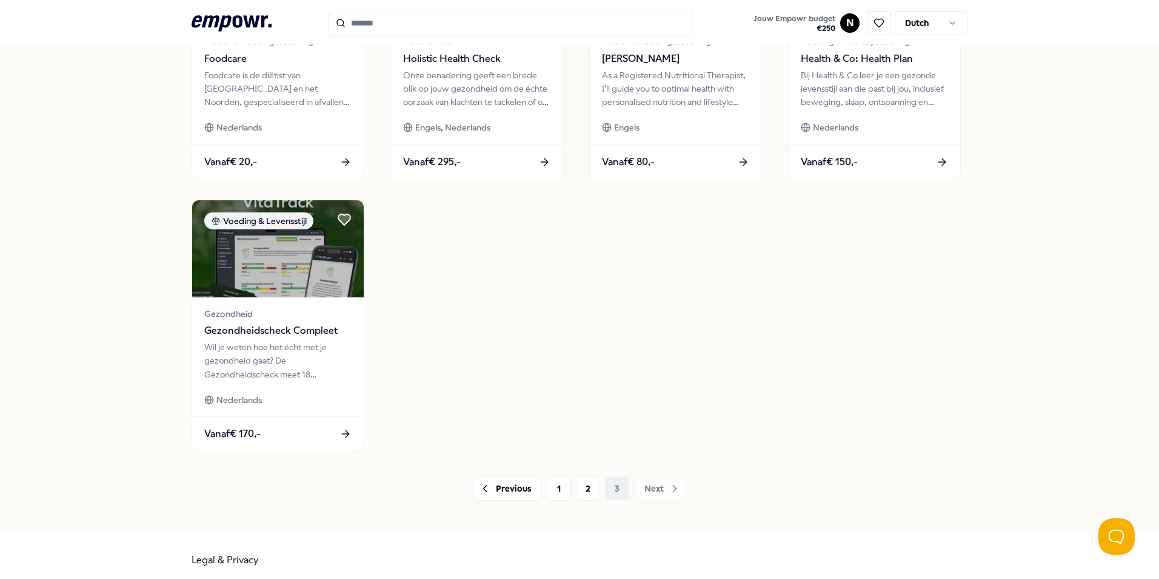
scroll to position [506, 0]
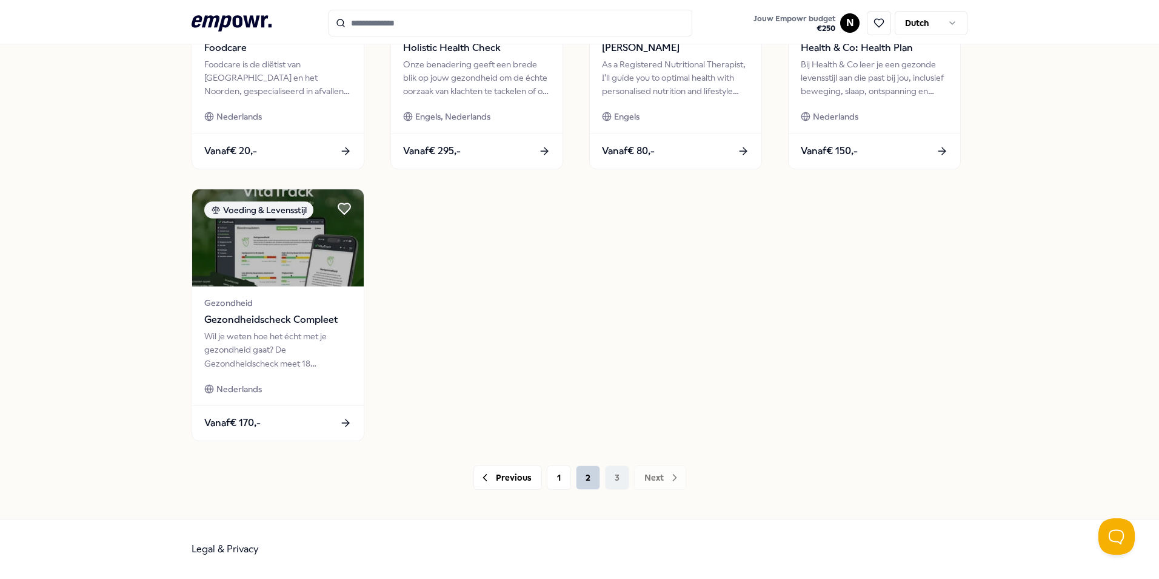
click at [587, 480] on button "2" at bounding box center [588, 477] width 24 height 24
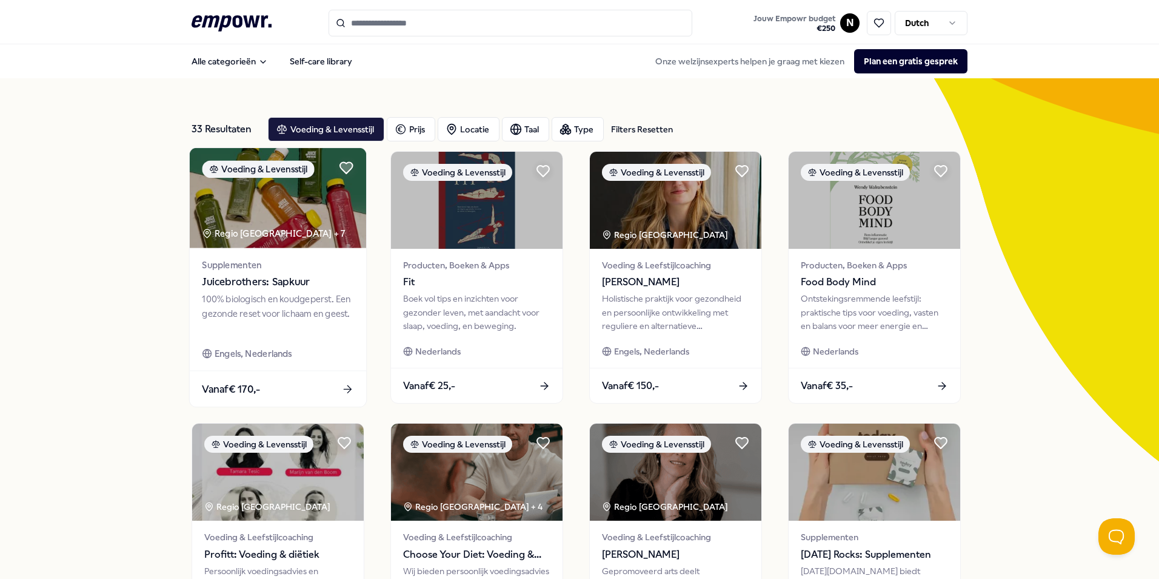
click at [295, 293] on div "100% biologisch en koudgeperst. Een gezonde reset voor lichaam en geest." at bounding box center [278, 313] width 152 height 42
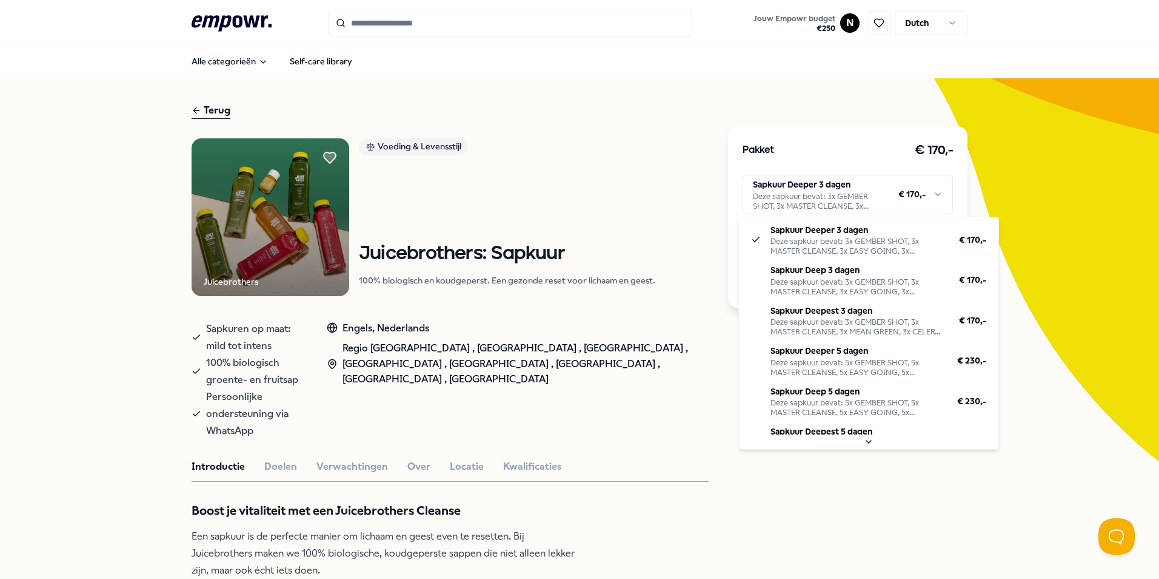
click at [928, 192] on html ".empowr-logo_svg__cls-1{fill:#03032f} Jouw Empowr budget € 250 N Dutch Alle cat…" at bounding box center [579, 289] width 1159 height 579
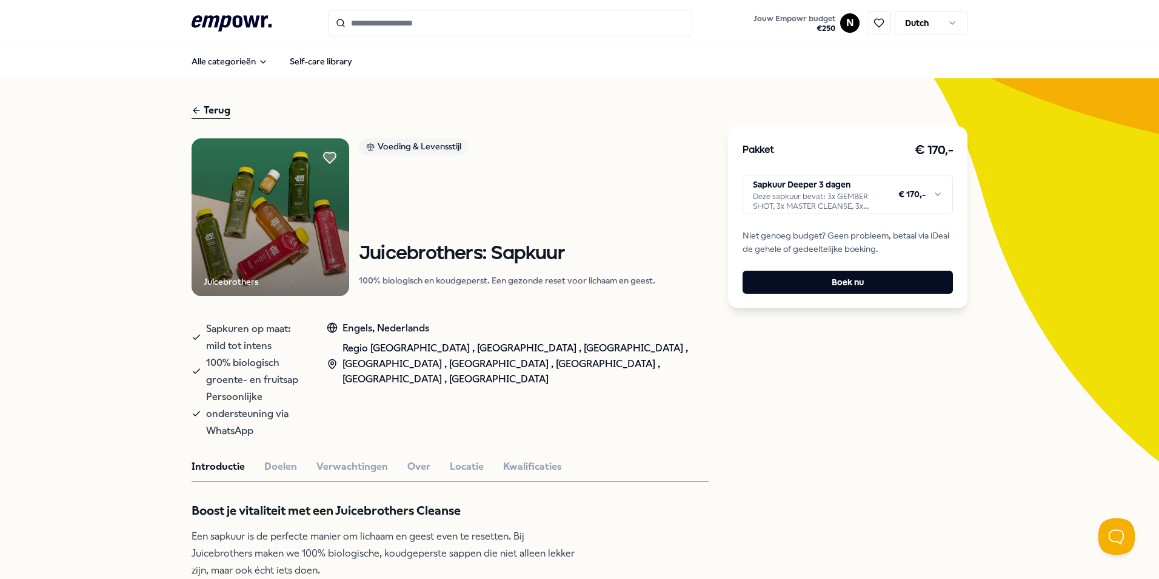
click at [649, 188] on html ".empowr-logo_svg__cls-1{fill:#03032f} Jouw Empowr budget € 250 N Dutch Alle cat…" at bounding box center [579, 289] width 1159 height 579
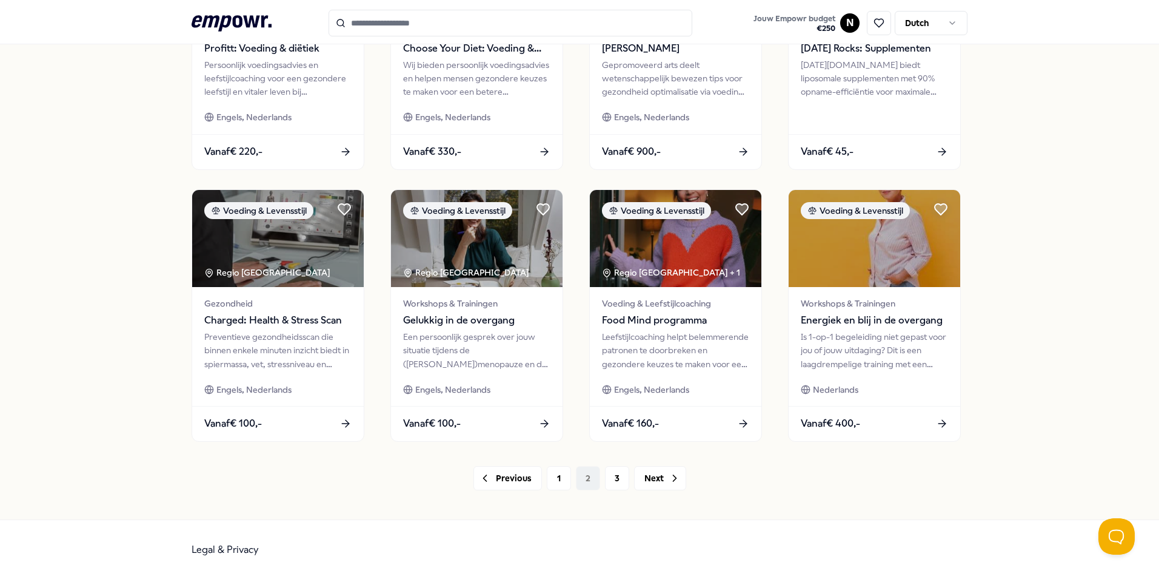
scroll to position [506, 0]
click at [605, 476] on button "3" at bounding box center [617, 477] width 24 height 24
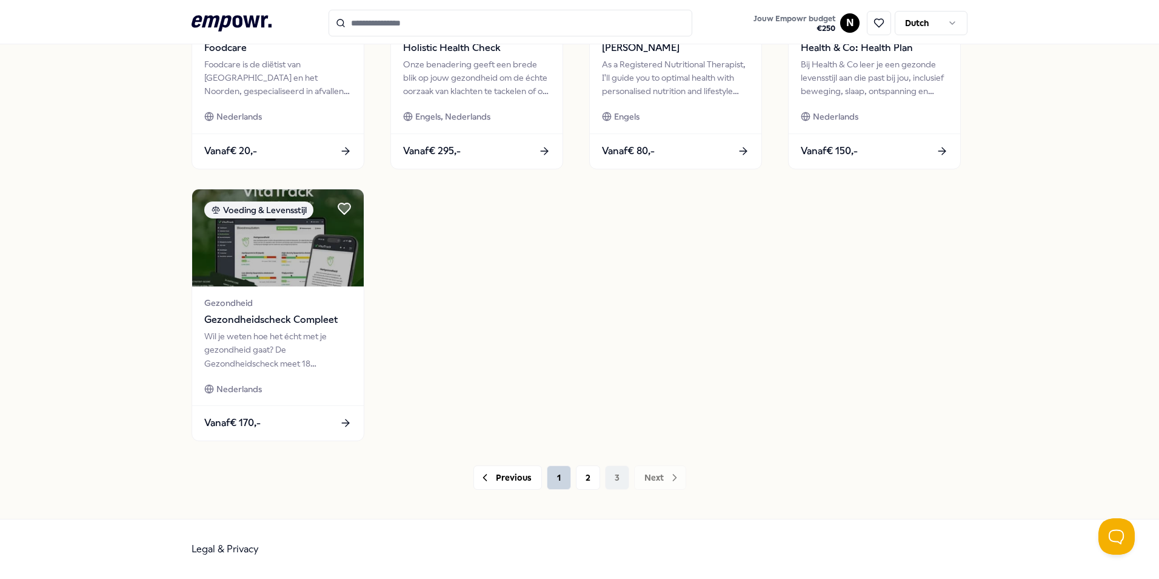
click at [547, 473] on button "1" at bounding box center [559, 477] width 24 height 24
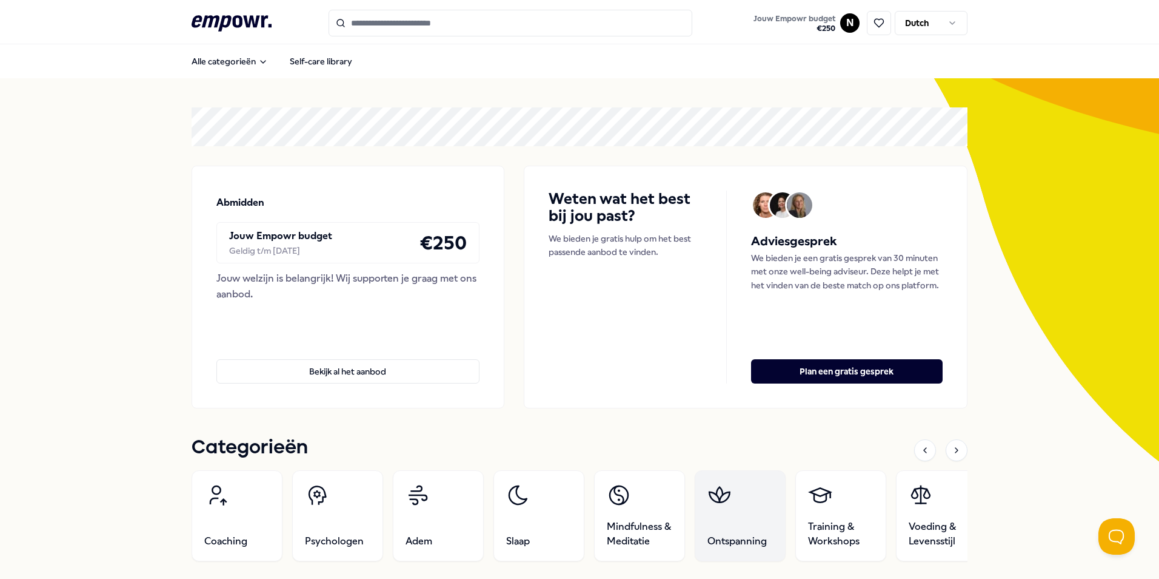
click at [734, 526] on link "Ontspanning" at bounding box center [740, 515] width 91 height 91
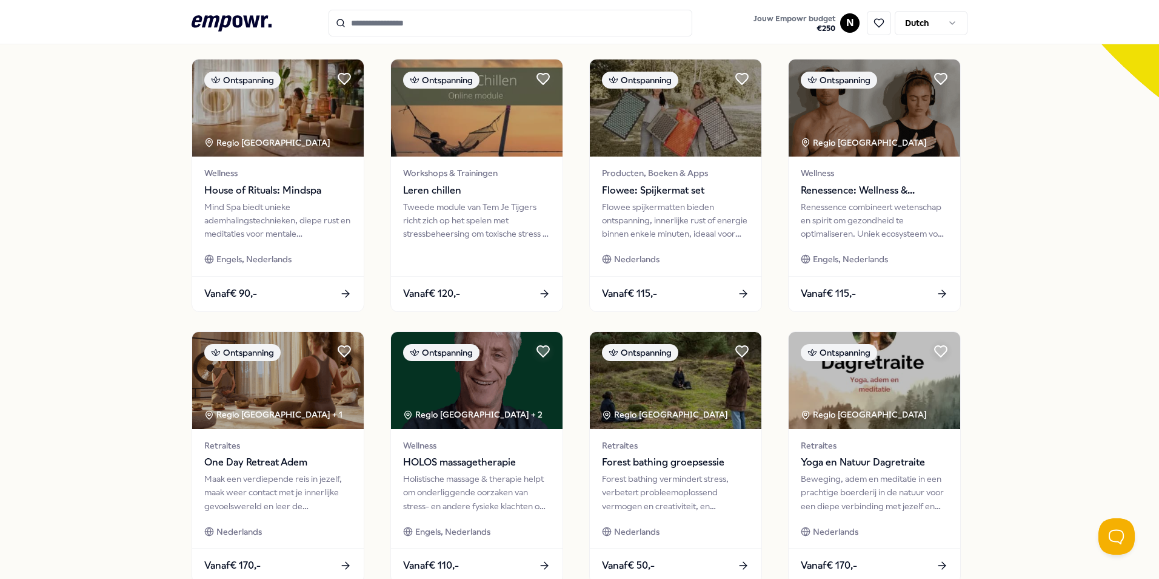
scroll to position [506, 0]
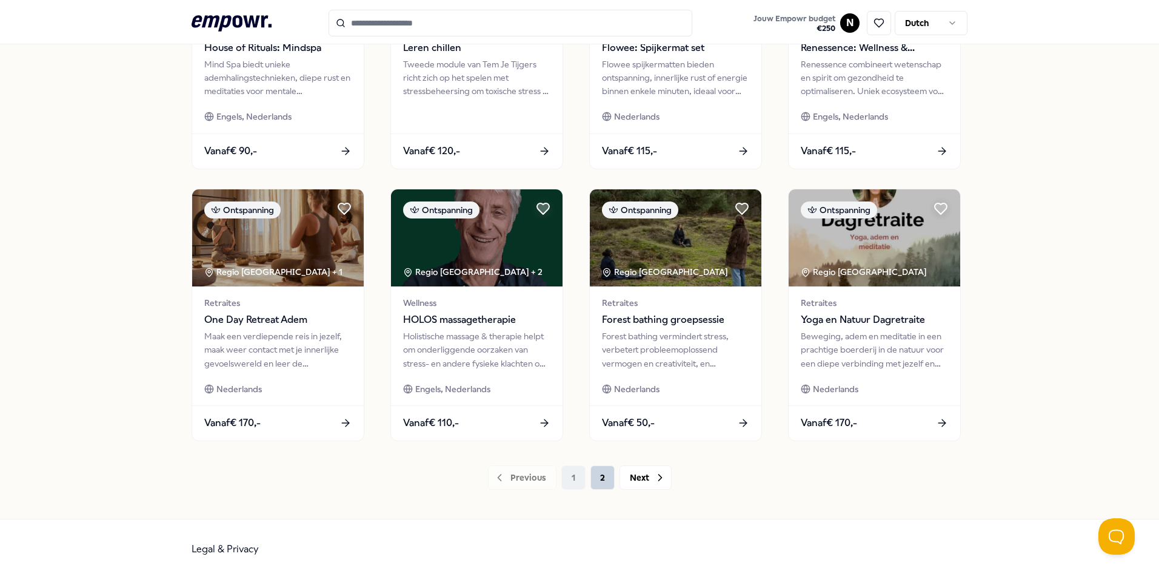
click at [597, 478] on button "2" at bounding box center [603, 477] width 24 height 24
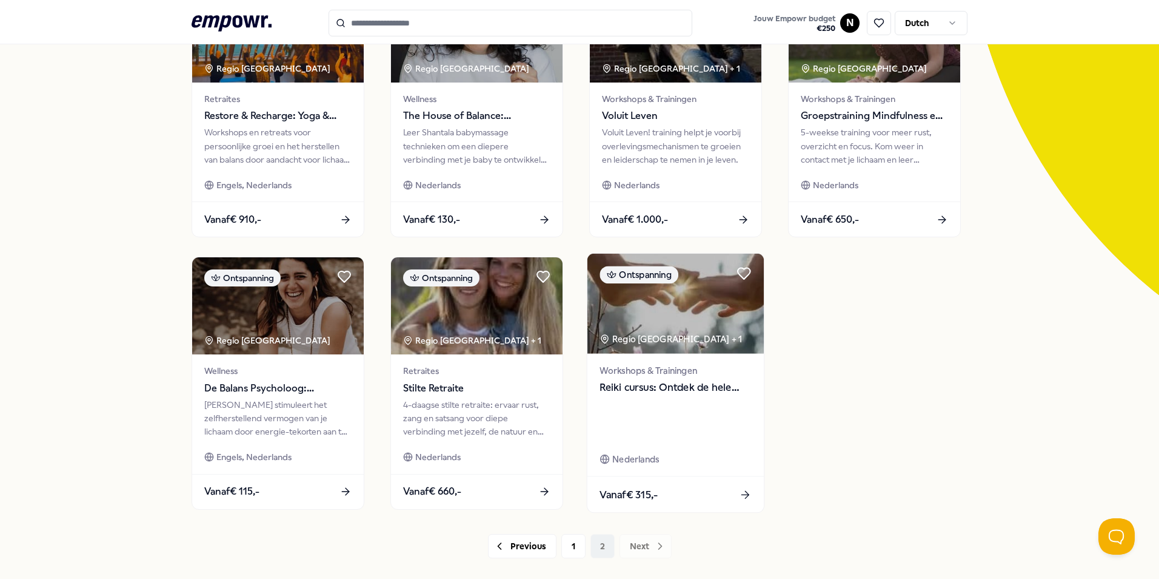
scroll to position [182, 0]
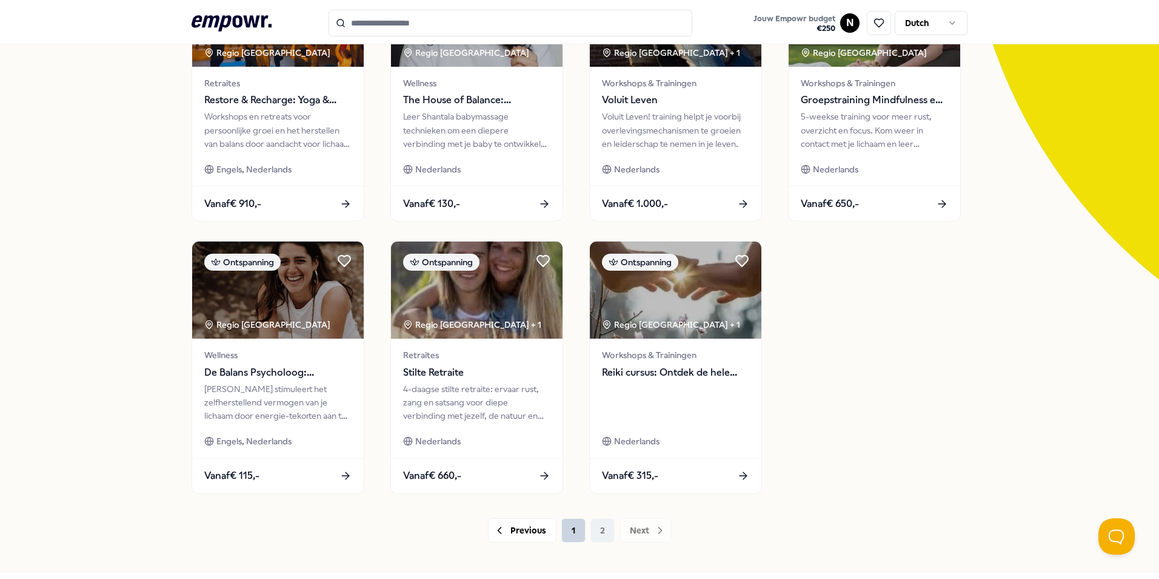
click at [577, 538] on button "1" at bounding box center [574, 530] width 24 height 24
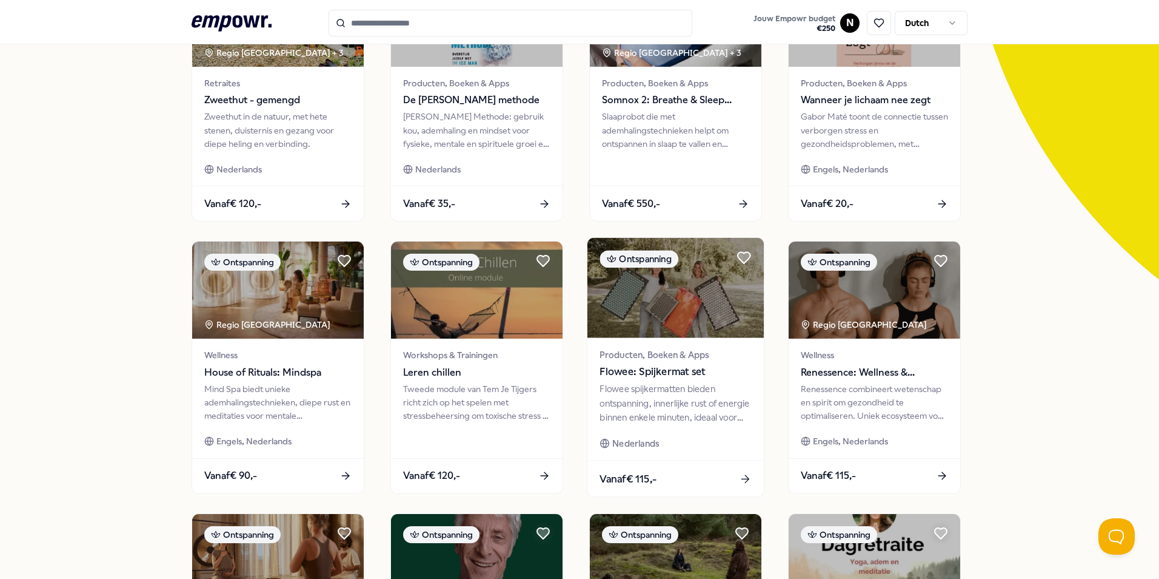
click at [670, 366] on span "Flowee: Spijkermat set" at bounding box center [676, 372] width 152 height 16
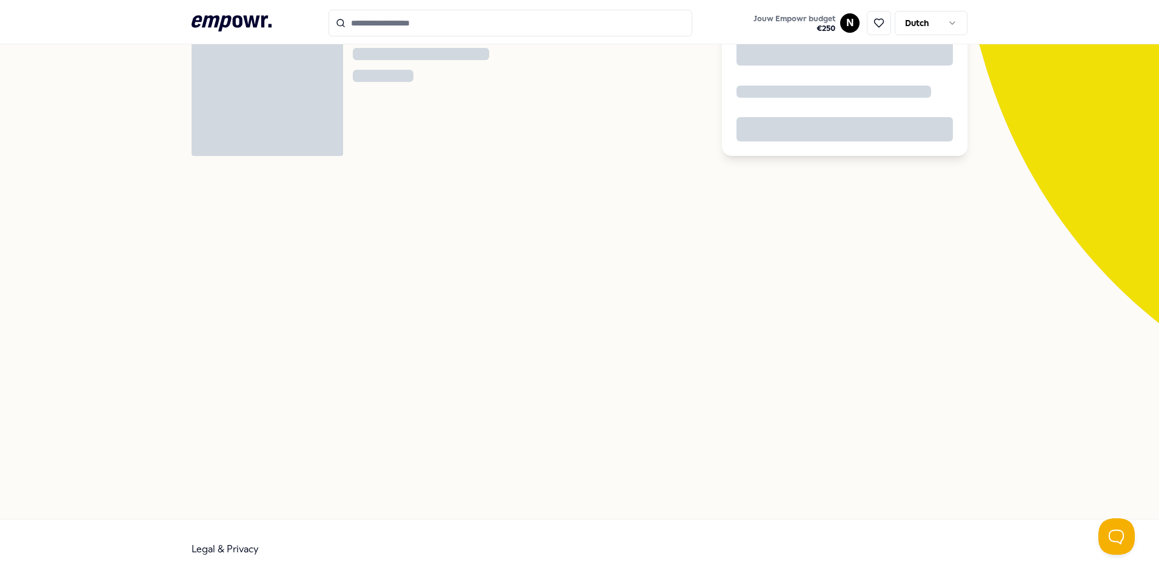
scroll to position [78, 0]
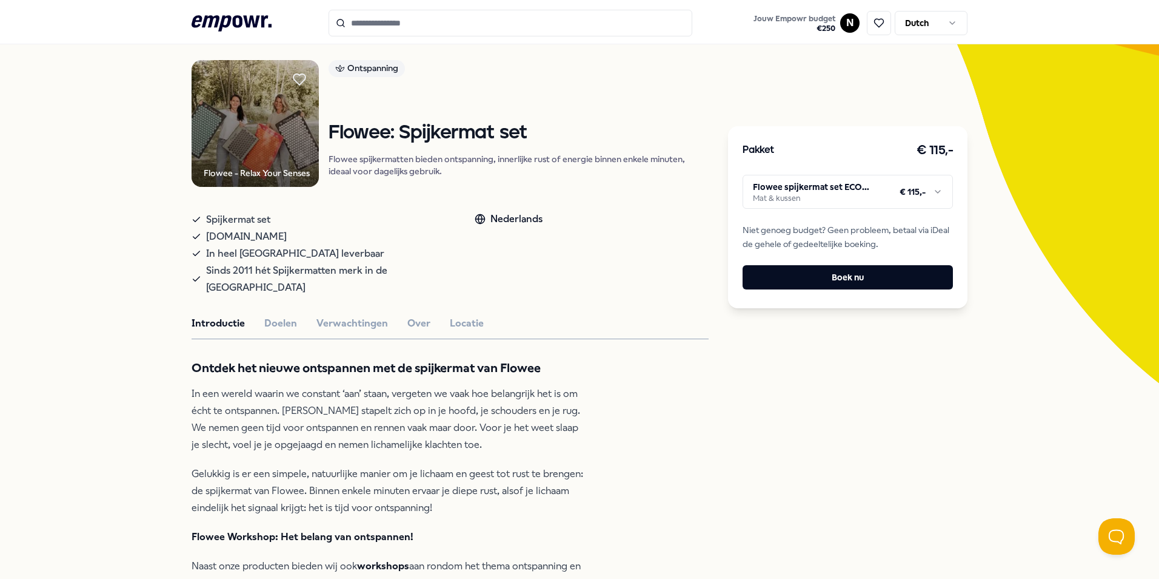
click at [790, 196] on html ".empowr-logo_svg__cls-1{fill:#03032f} Jouw Empowr budget € 250 N Dutch Alle cat…" at bounding box center [579, 289] width 1159 height 579
click at [814, 273] on button "Boek nu" at bounding box center [848, 277] width 210 height 24
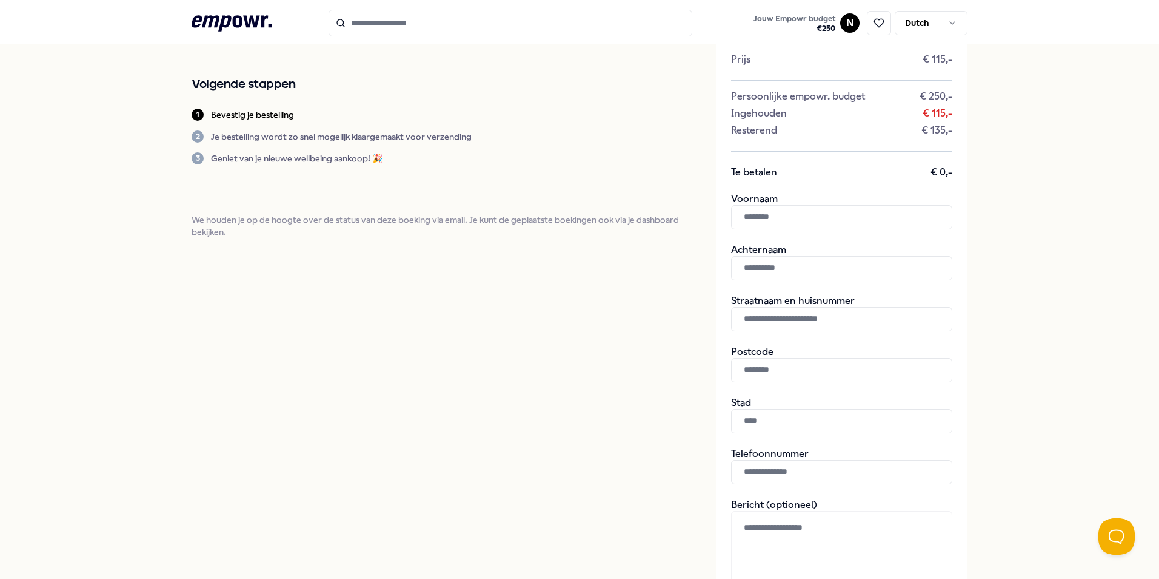
scroll to position [182, 0]
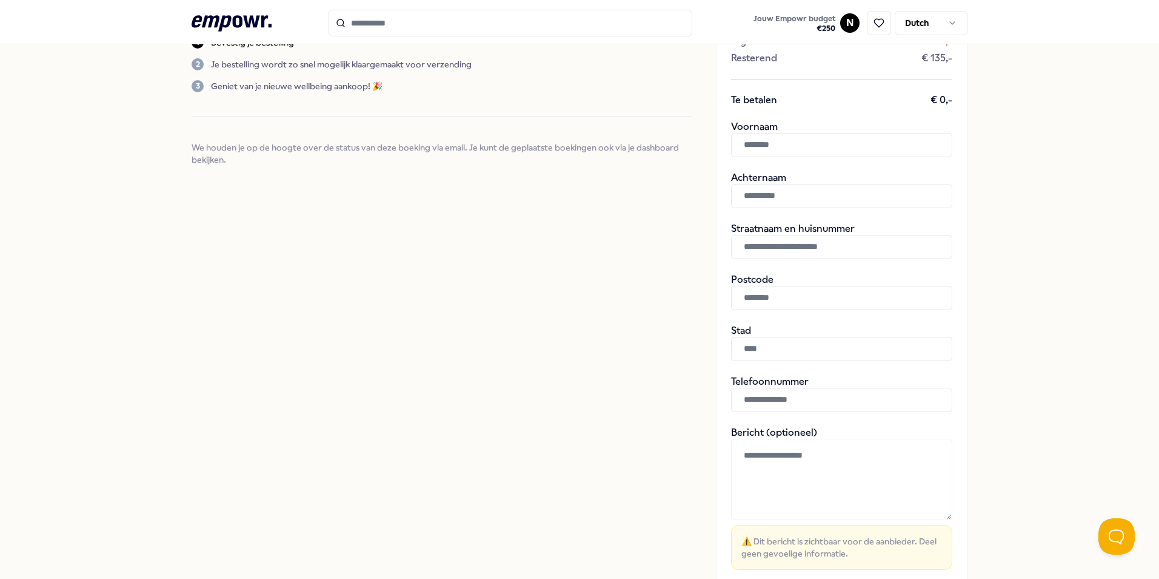
click at [771, 151] on input "text" at bounding box center [841, 145] width 221 height 24
type input "******"
click at [776, 194] on input "text" at bounding box center [841, 196] width 221 height 24
type input "**********"
click at [790, 252] on input "text" at bounding box center [841, 247] width 221 height 24
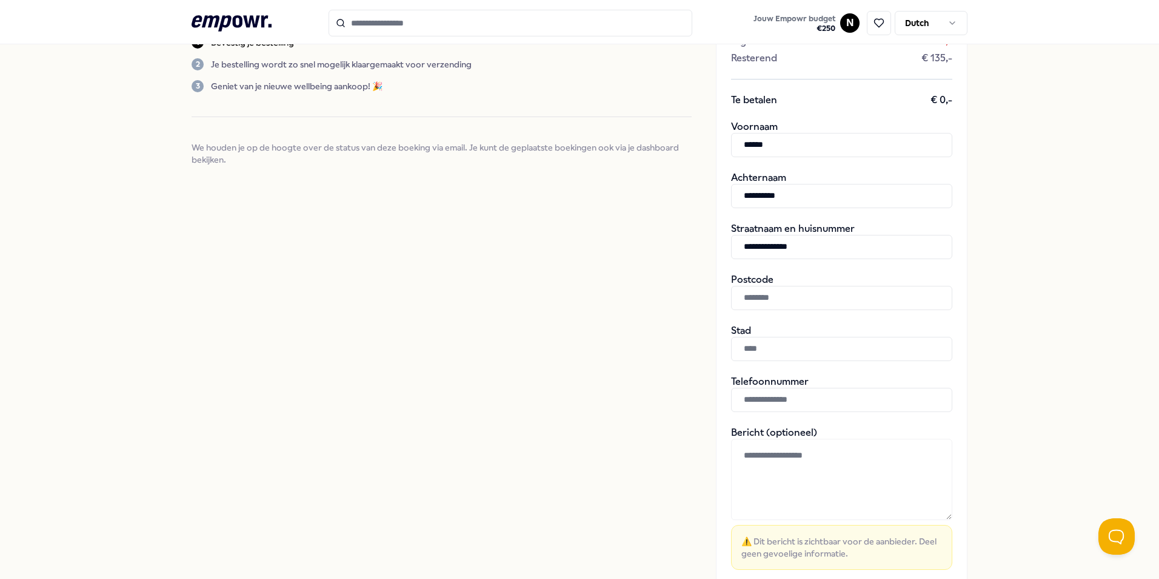
type input "**********"
click at [804, 290] on input "text" at bounding box center [841, 298] width 221 height 24
type input "******"
click at [803, 357] on input "text" at bounding box center [841, 349] width 221 height 24
type input "**********"
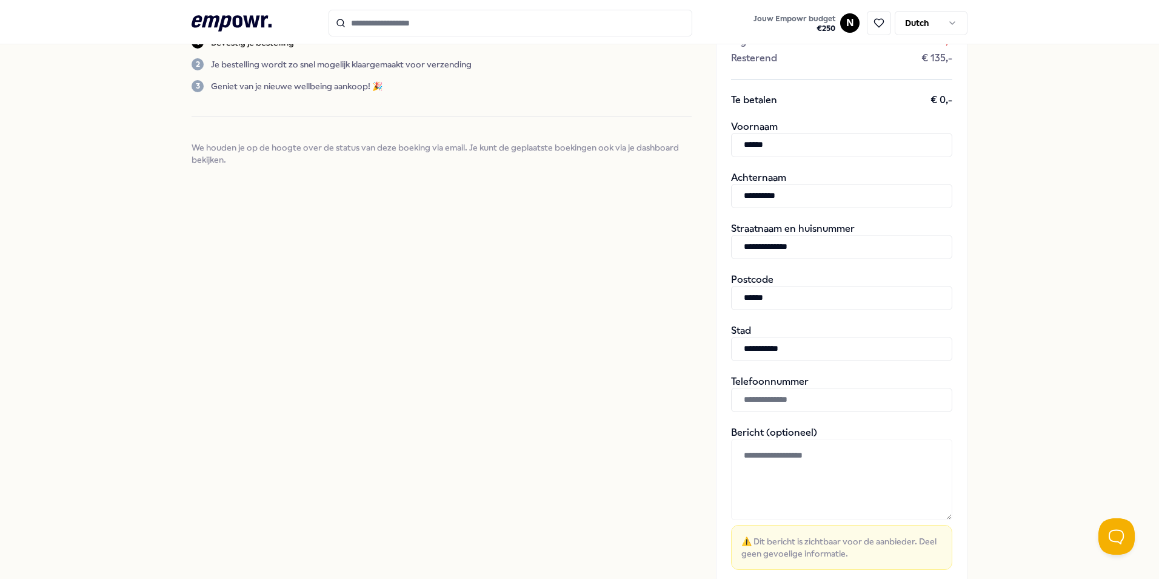
click at [800, 403] on input "text" at bounding box center [841, 399] width 221 height 24
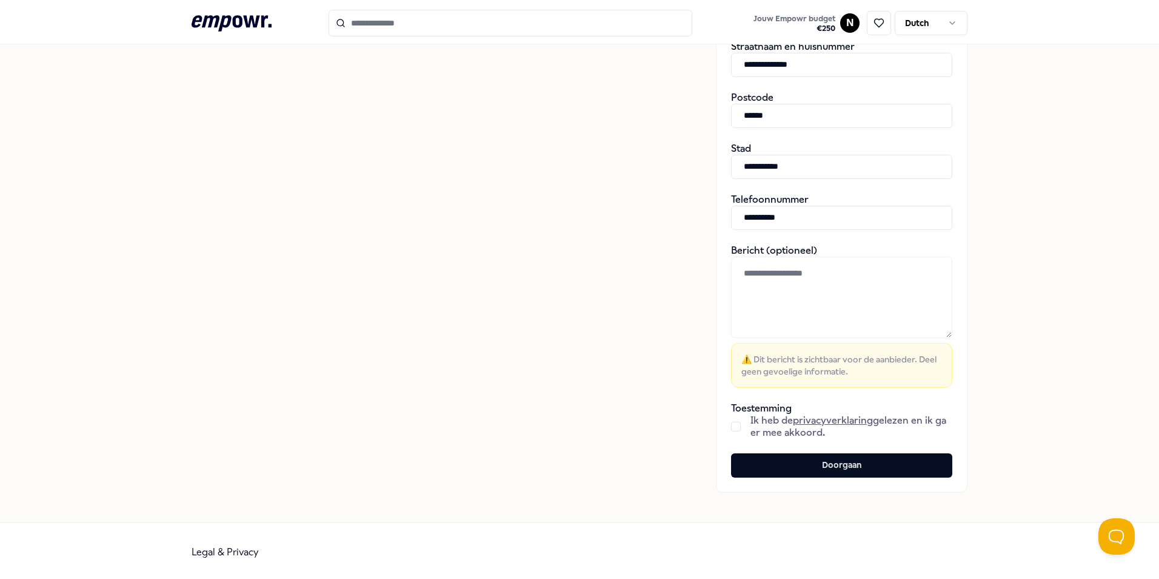
scroll to position [366, 0]
type input "**********"
drag, startPoint x: 761, startPoint y: 424, endPoint x: 751, endPoint y: 424, distance: 10.3
click at [760, 424] on span "Ik heb de privacyverklaring gelezen en ik ga er mee akkoord." at bounding box center [852, 424] width 202 height 24
click at [736, 424] on button "button" at bounding box center [736, 424] width 10 height 10
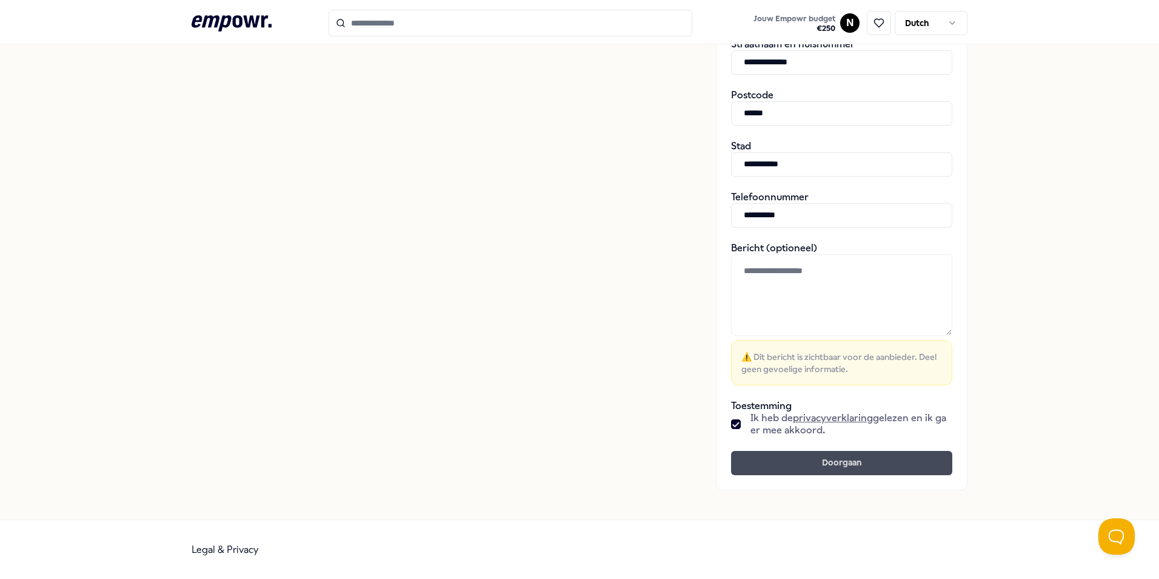
click at [781, 461] on button "Doorgaan" at bounding box center [841, 463] width 221 height 24
